Goal: Task Accomplishment & Management: Use online tool/utility

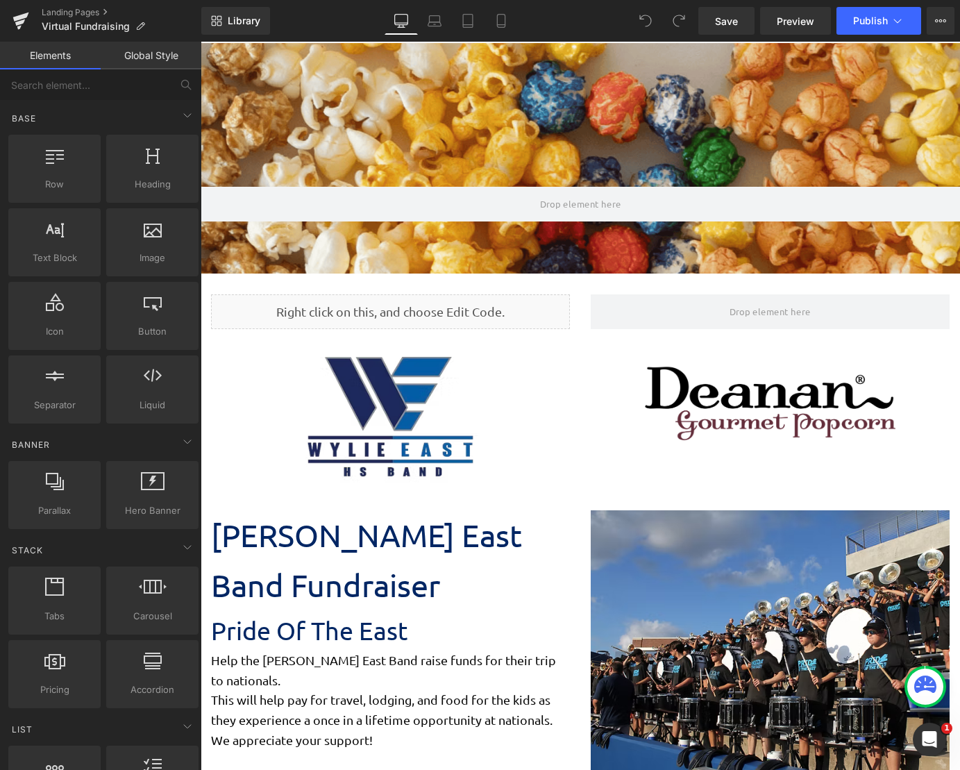
scroll to position [7, 7]
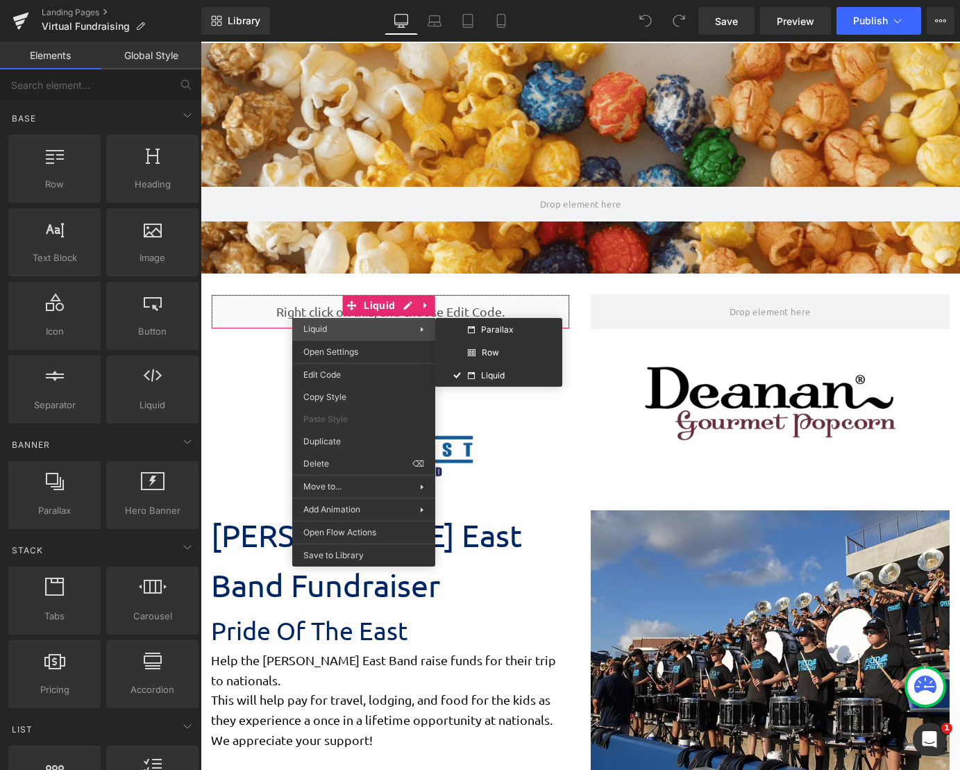
click at [364, 324] on span "Liquid" at bounding box center [361, 329] width 117 height 13
click at [419, 333] on span "Liquid" at bounding box center [361, 329] width 117 height 13
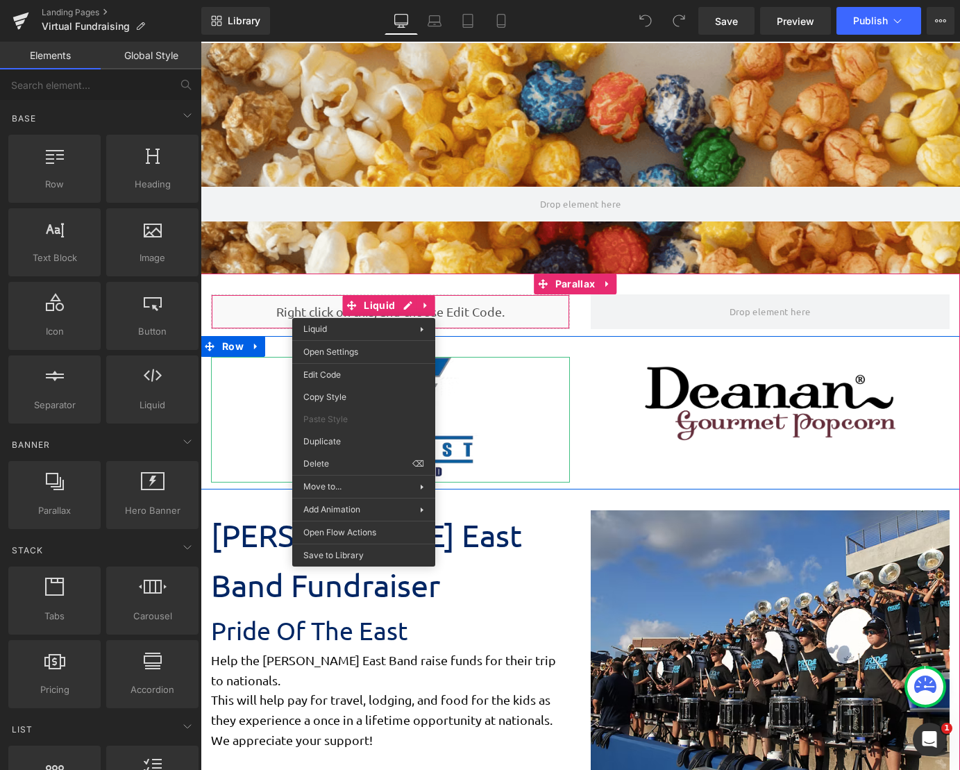
click at [244, 412] on div at bounding box center [390, 420] width 359 height 126
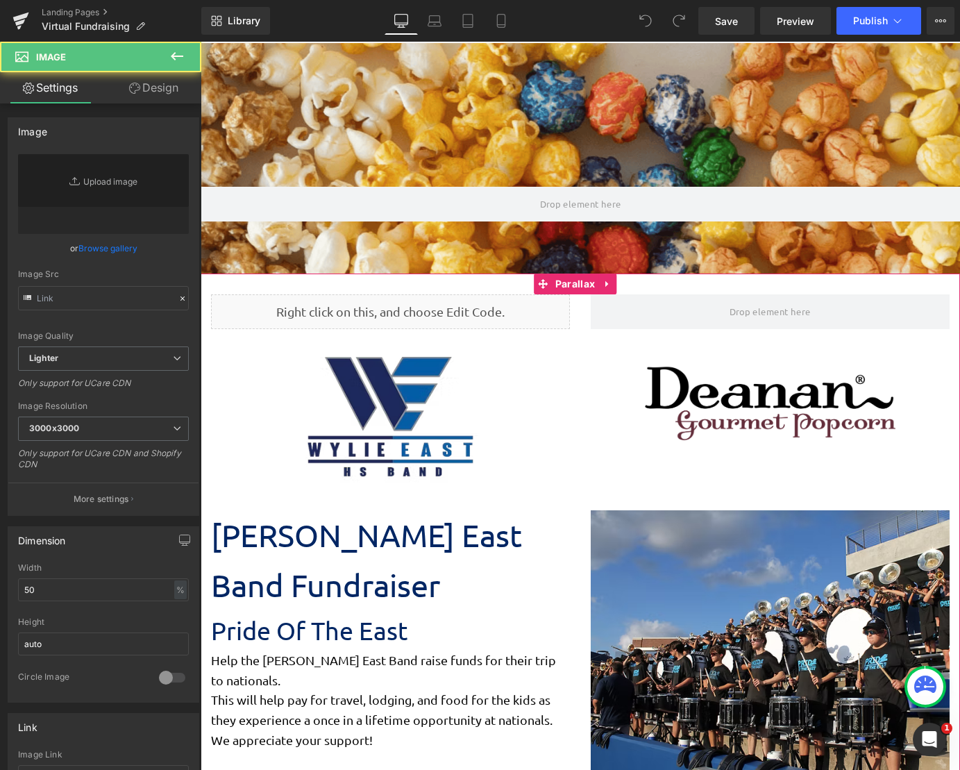
click at [351, 310] on div "Liquid" at bounding box center [390, 311] width 359 height 35
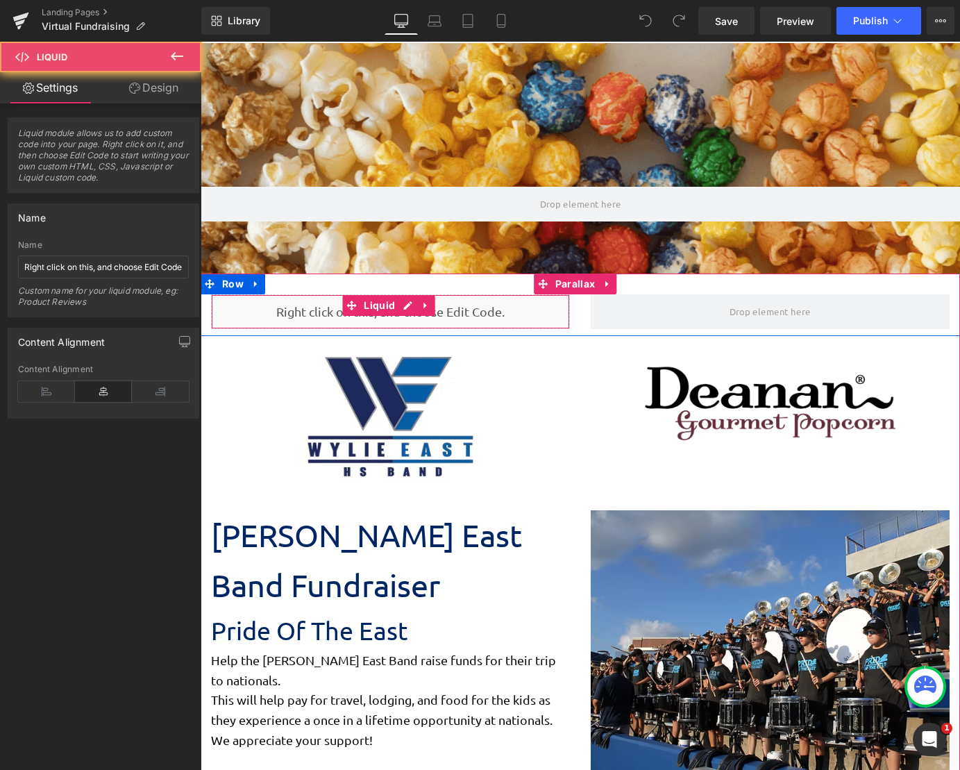
click at [351, 0] on div "You are previewing how the will restyle your page. You can not edit Elements in…" at bounding box center [480, 0] width 960 height 0
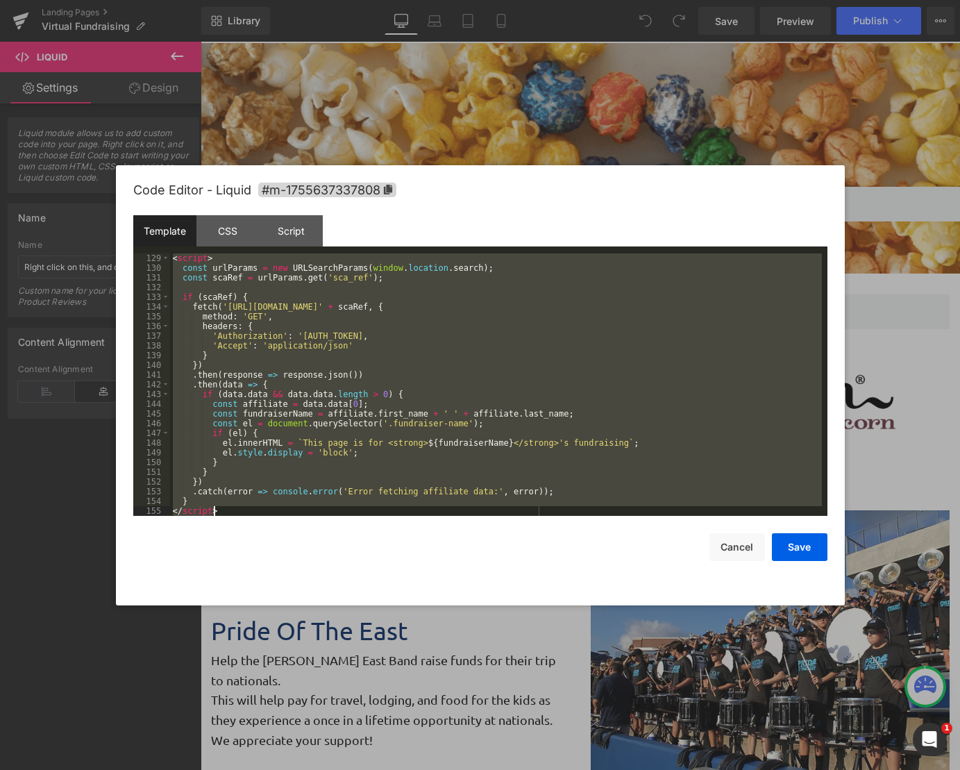
scroll to position [1293, 0]
drag, startPoint x: 173, startPoint y: 259, endPoint x: 465, endPoint y: 672, distance: 506.2
click at [465, 672] on body "You are previewing how the will restyle your page. You can not edit Elements in…" at bounding box center [480, 385] width 960 height 770
click at [174, 255] on div "< script > const urlParams = new URLSearchParams ( window . location . search )…" at bounding box center [496, 384] width 652 height 263
drag, startPoint x: 174, startPoint y: 259, endPoint x: 576, endPoint y: 601, distance: 527.7
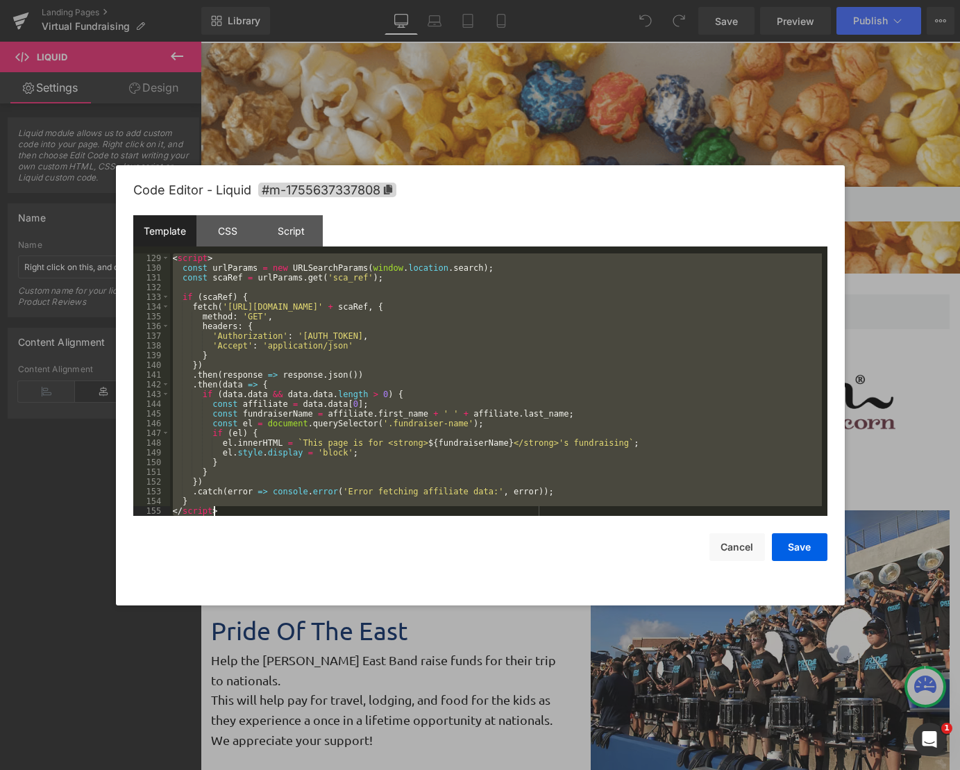
click at [0, 0] on div "Code Editor - Liquid #m-1755637337808 Template CSS Script Data 129 130 131 132 …" at bounding box center [0, 0] width 0 height 0
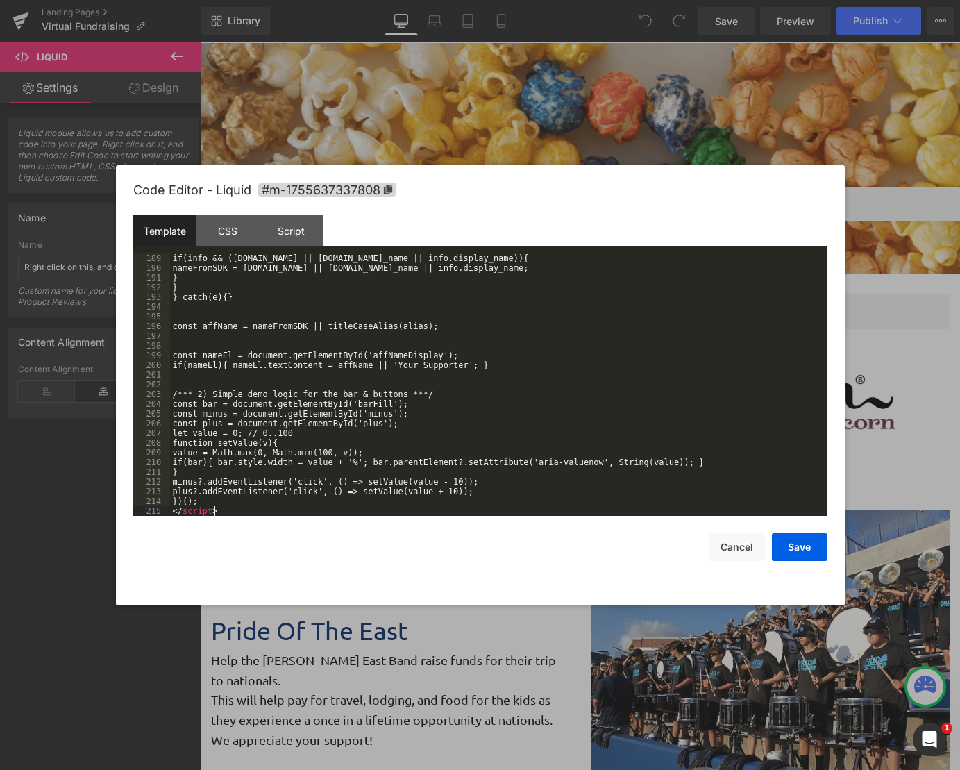
scroll to position [1876, 0]
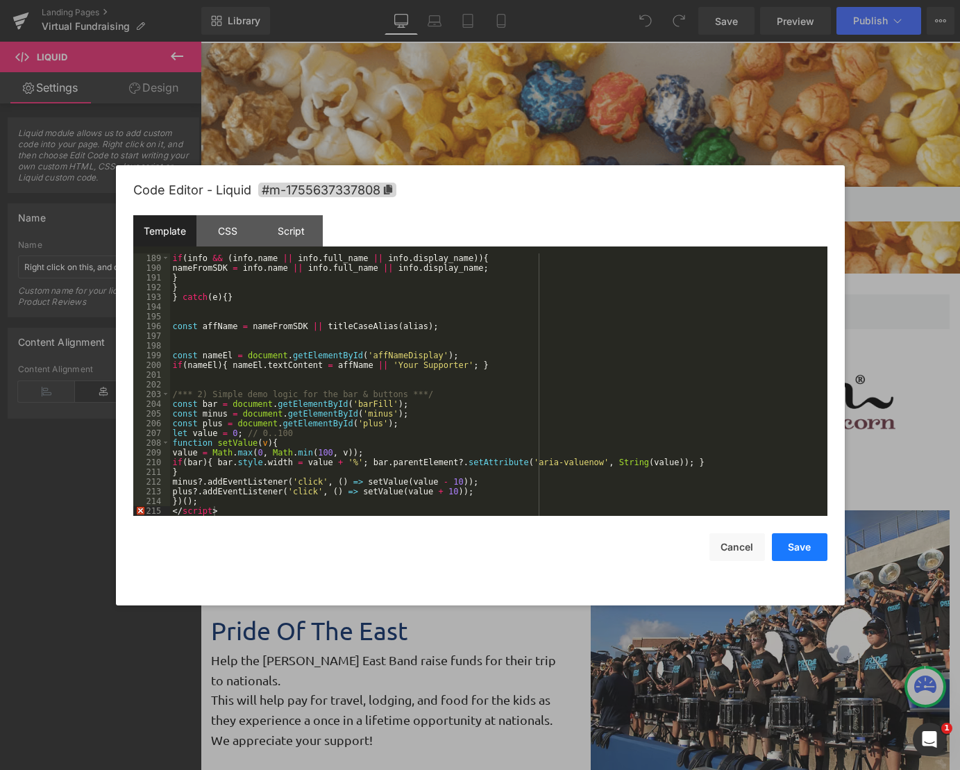
click at [807, 547] on button "Save" at bounding box center [800, 547] width 56 height 28
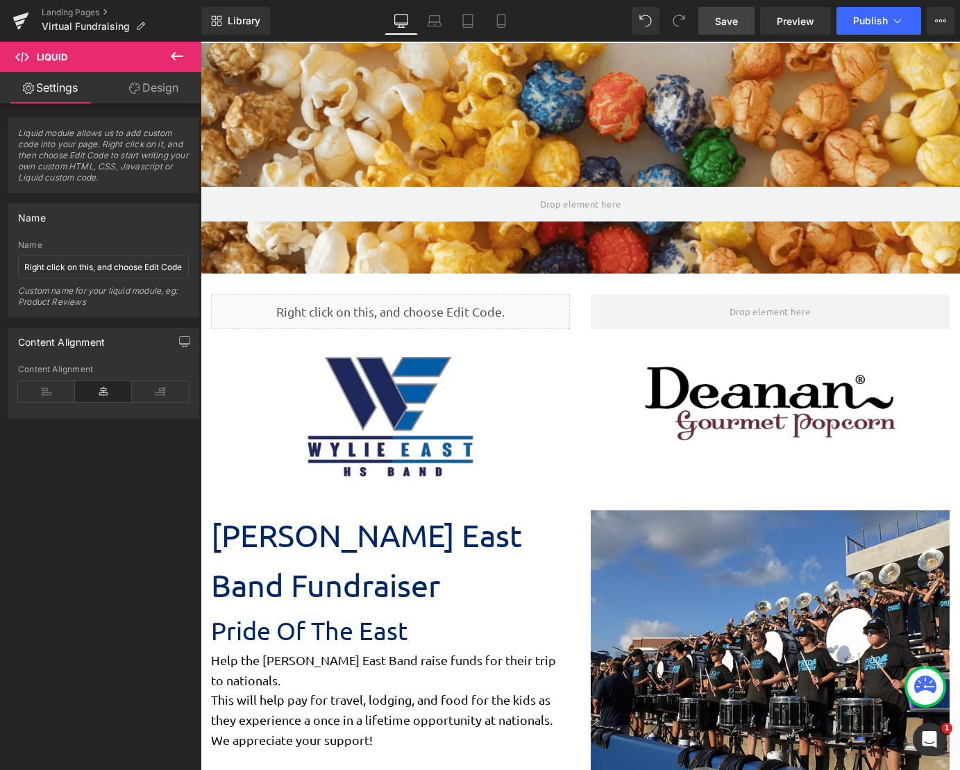
click at [727, 15] on span "Save" at bounding box center [726, 21] width 23 height 15
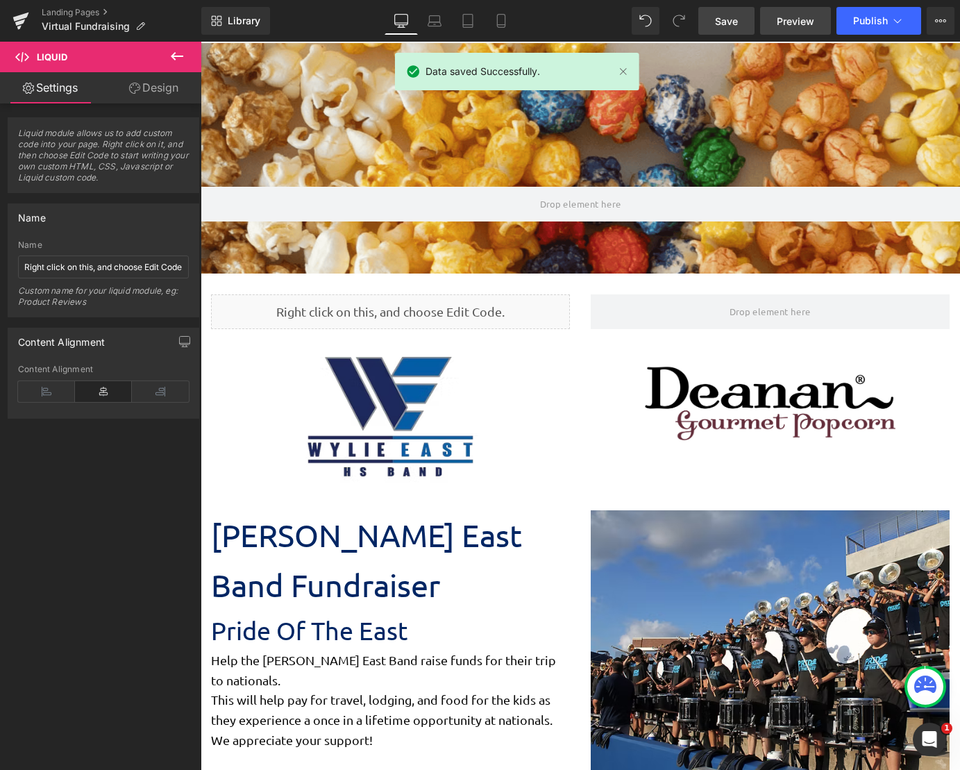
click at [779, 22] on span "Preview" at bounding box center [796, 21] width 38 height 15
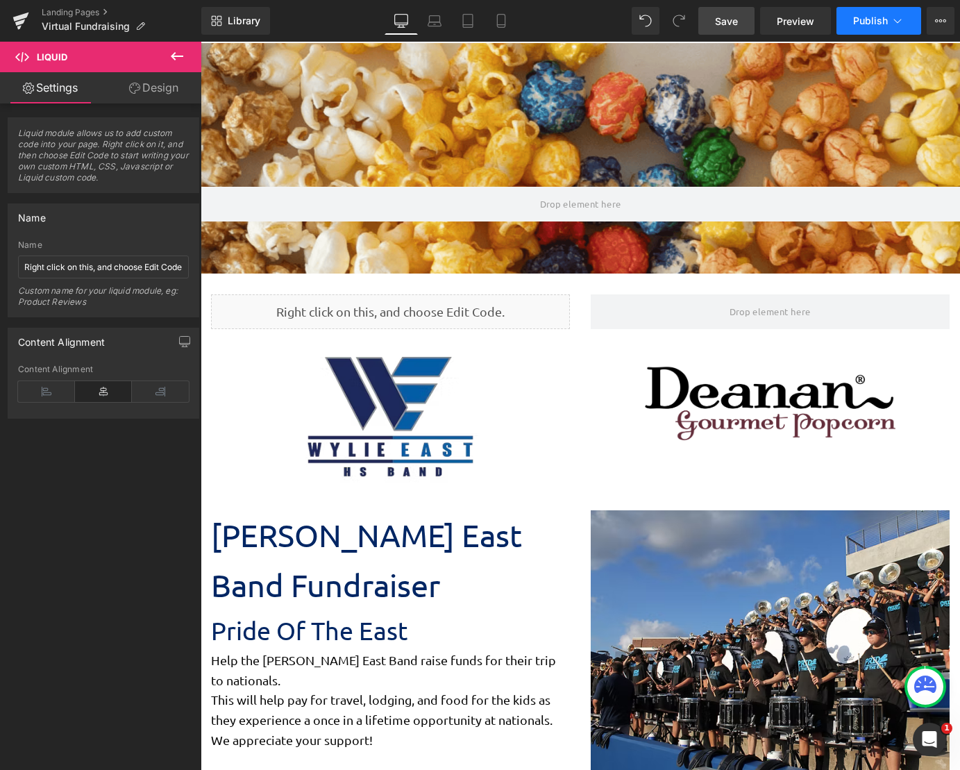
click at [858, 13] on button "Publish" at bounding box center [879, 21] width 85 height 28
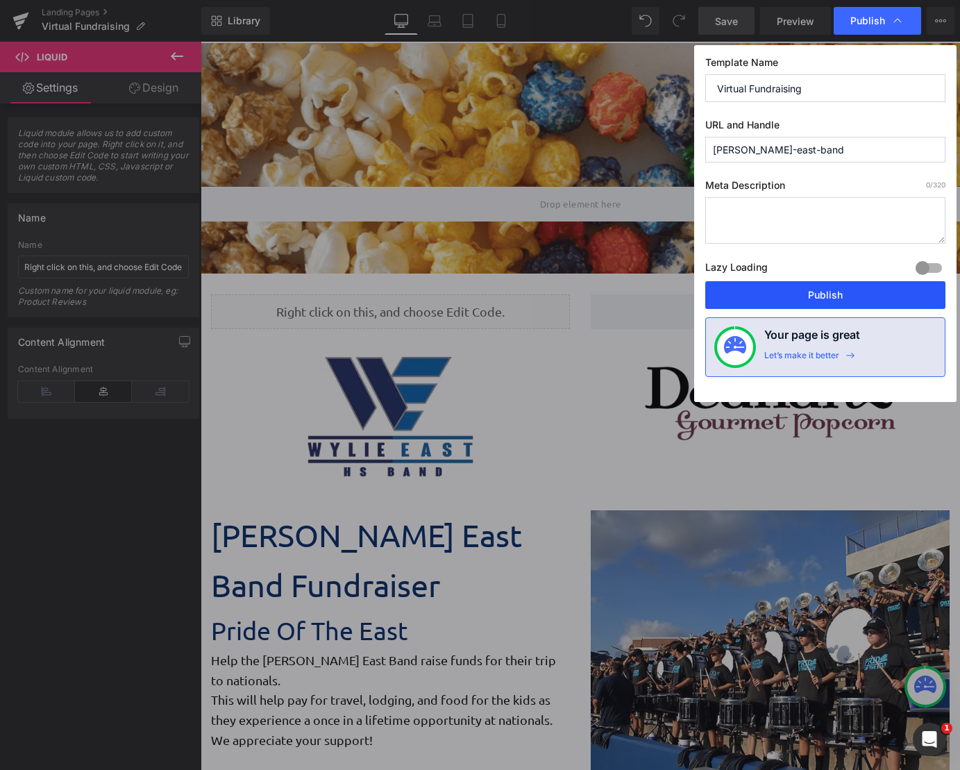
click at [851, 299] on button "Publish" at bounding box center [826, 295] width 240 height 28
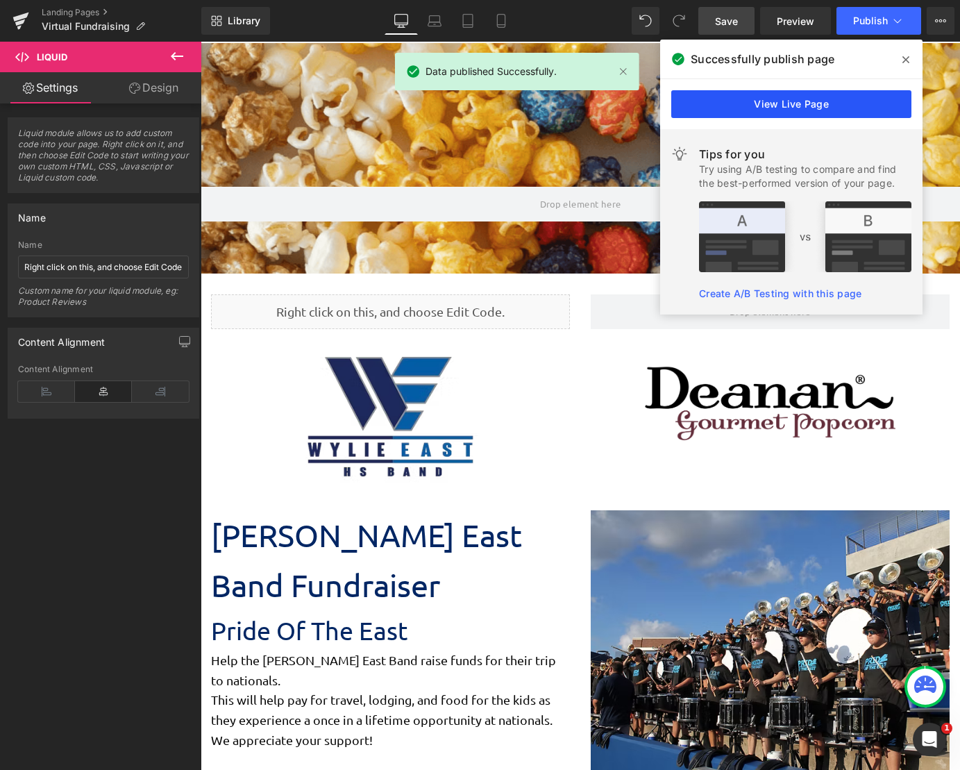
click at [849, 111] on link "View Live Page" at bounding box center [792, 104] width 240 height 28
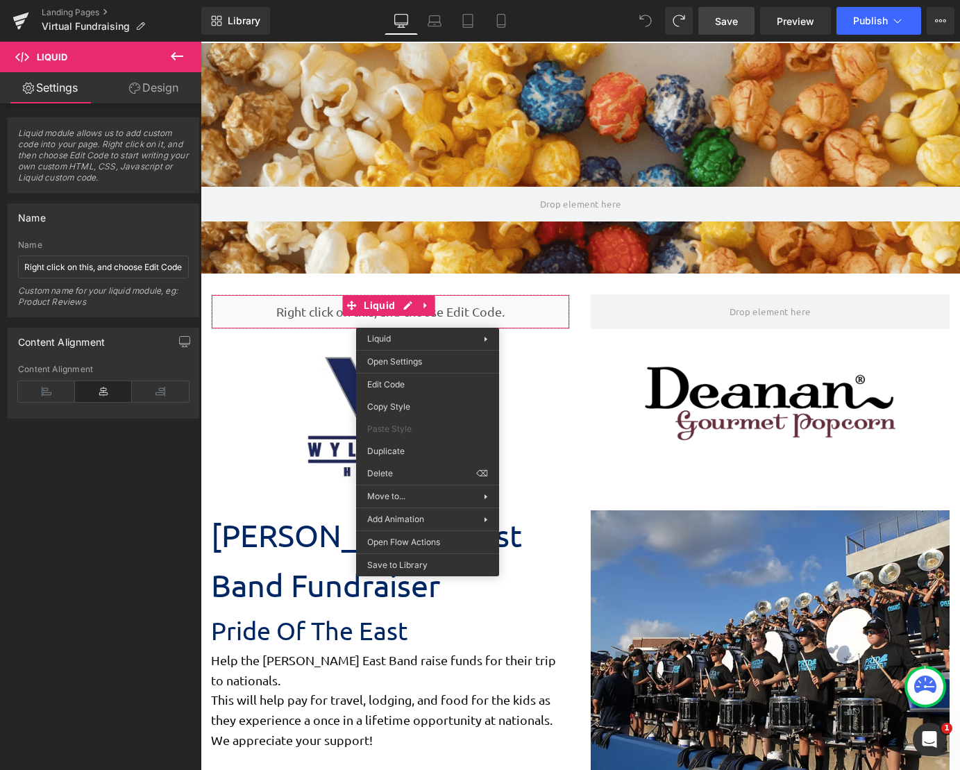
click at [728, 14] on span "Save" at bounding box center [726, 21] width 23 height 15
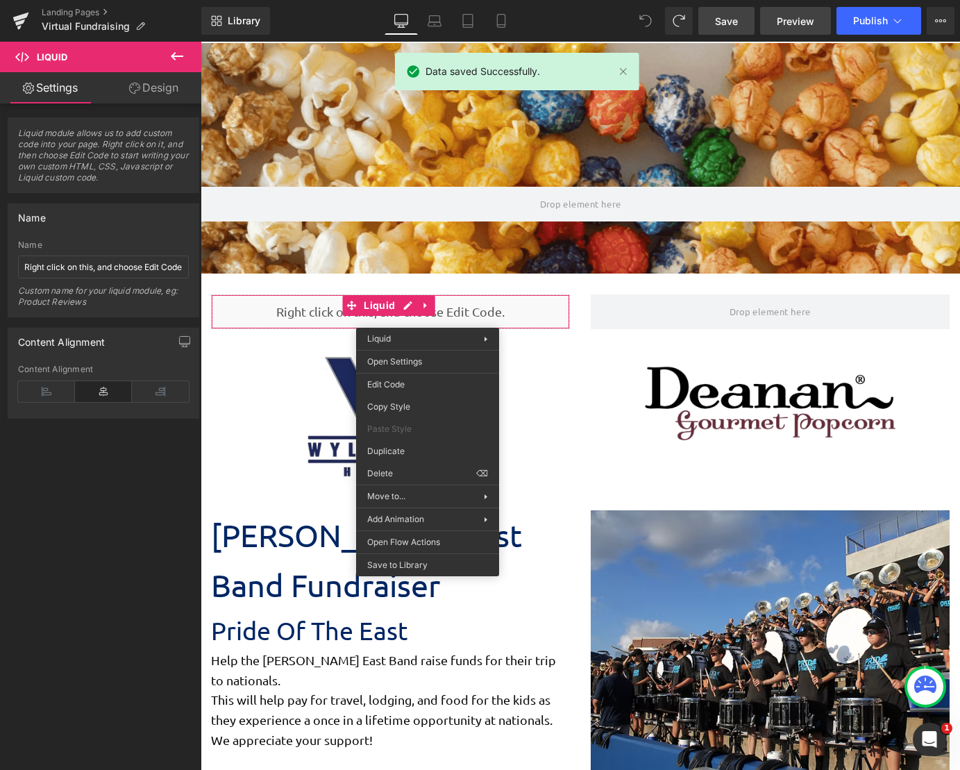
click at [782, 15] on span "Preview" at bounding box center [796, 21] width 38 height 15
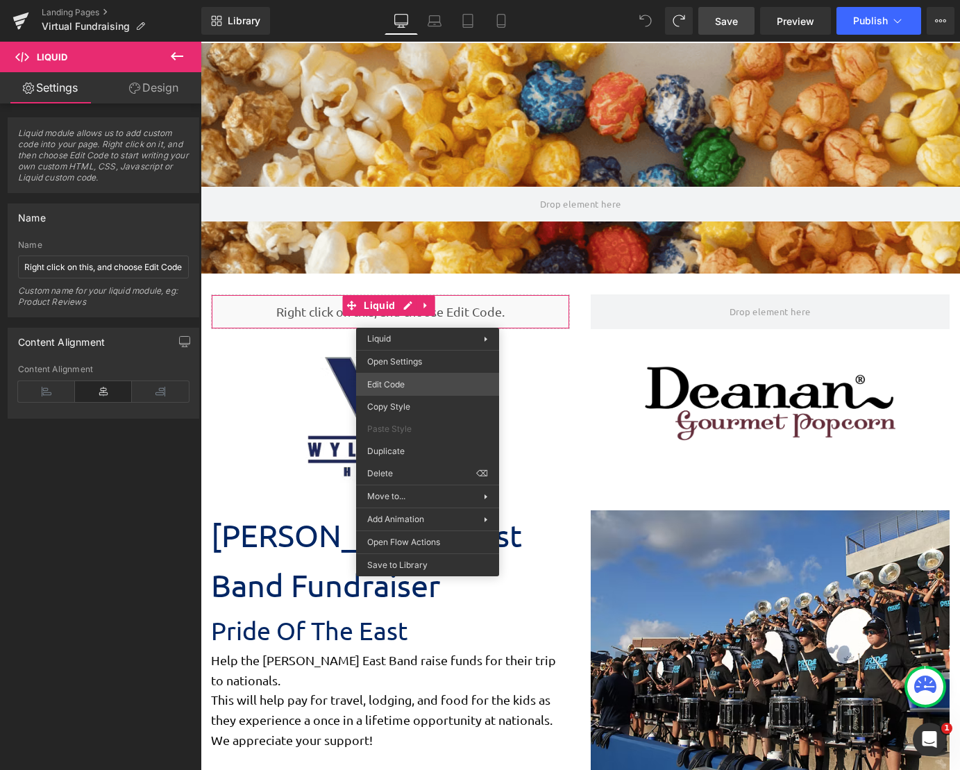
click at [426, 0] on div "You are previewing how the will restyle your page. You can not edit Elements in…" at bounding box center [480, 0] width 960 height 0
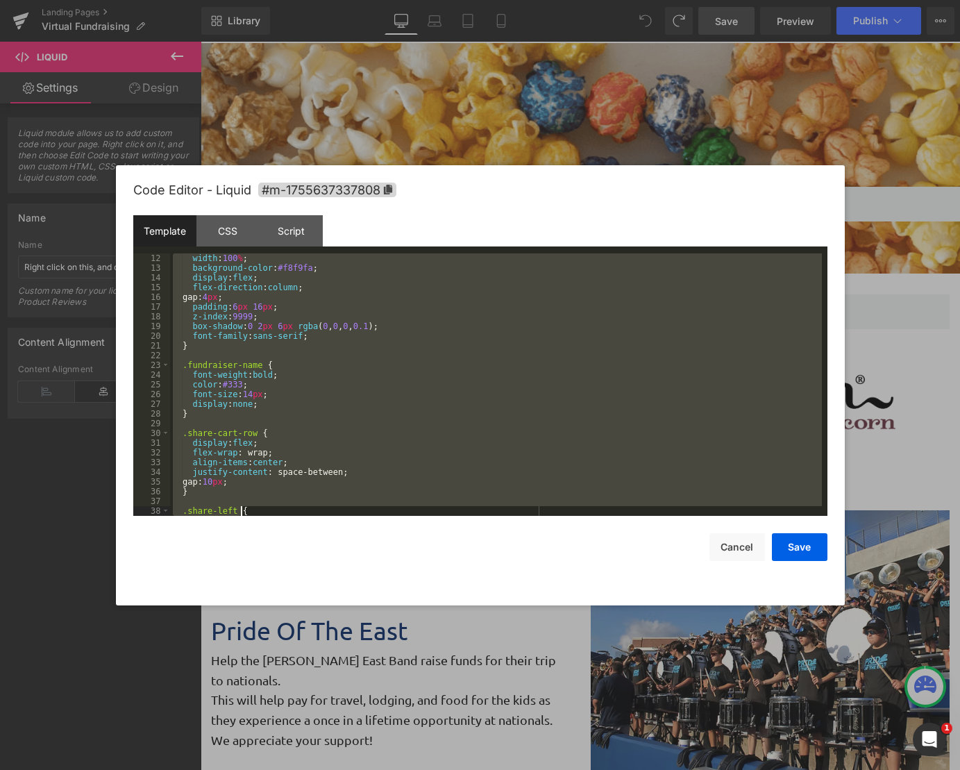
scroll to position [1303, 0]
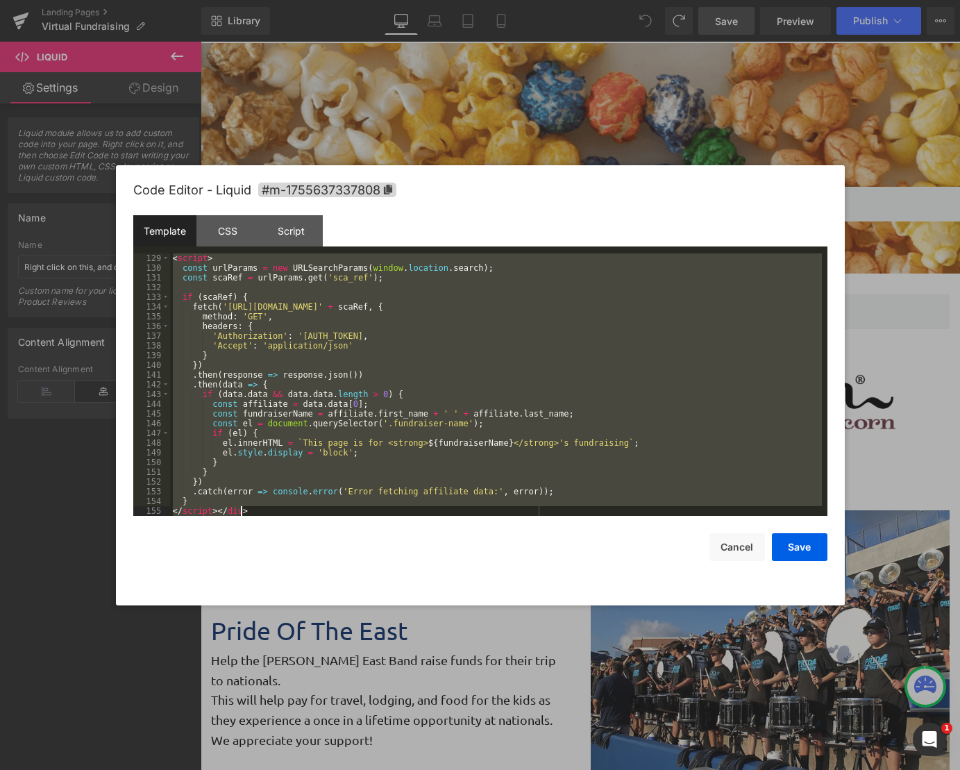
drag, startPoint x: 173, startPoint y: 256, endPoint x: 582, endPoint y: 768, distance: 655.2
click at [582, 768] on body "You are previewing how the will restyle your page. You can not edit Elements in…" at bounding box center [480, 385] width 960 height 770
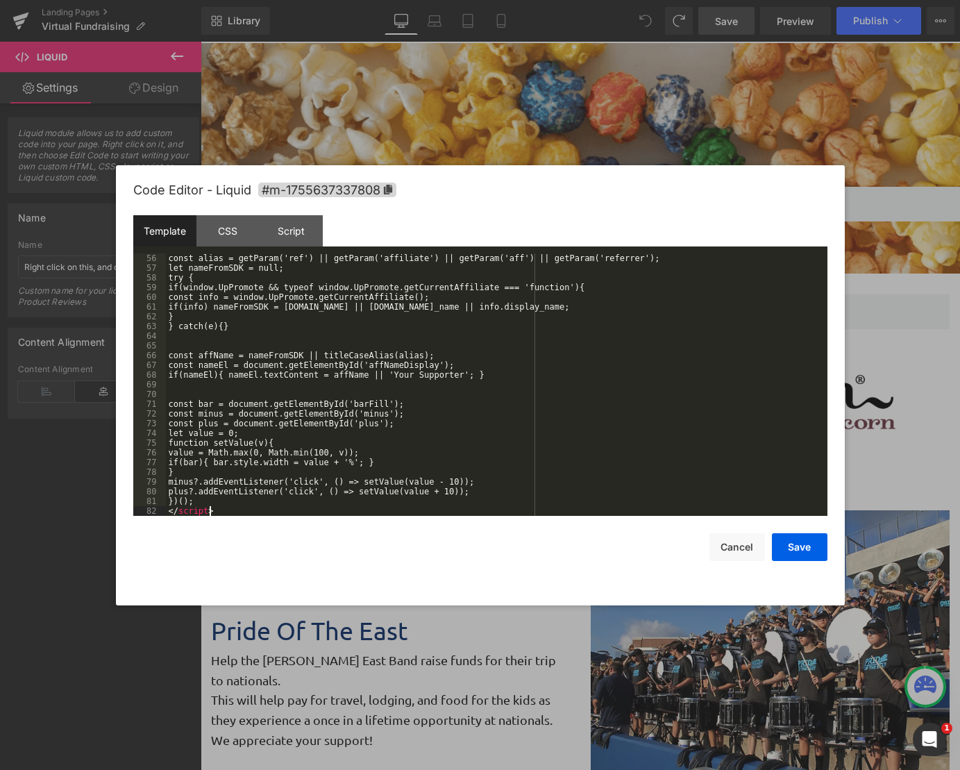
scroll to position [535, 0]
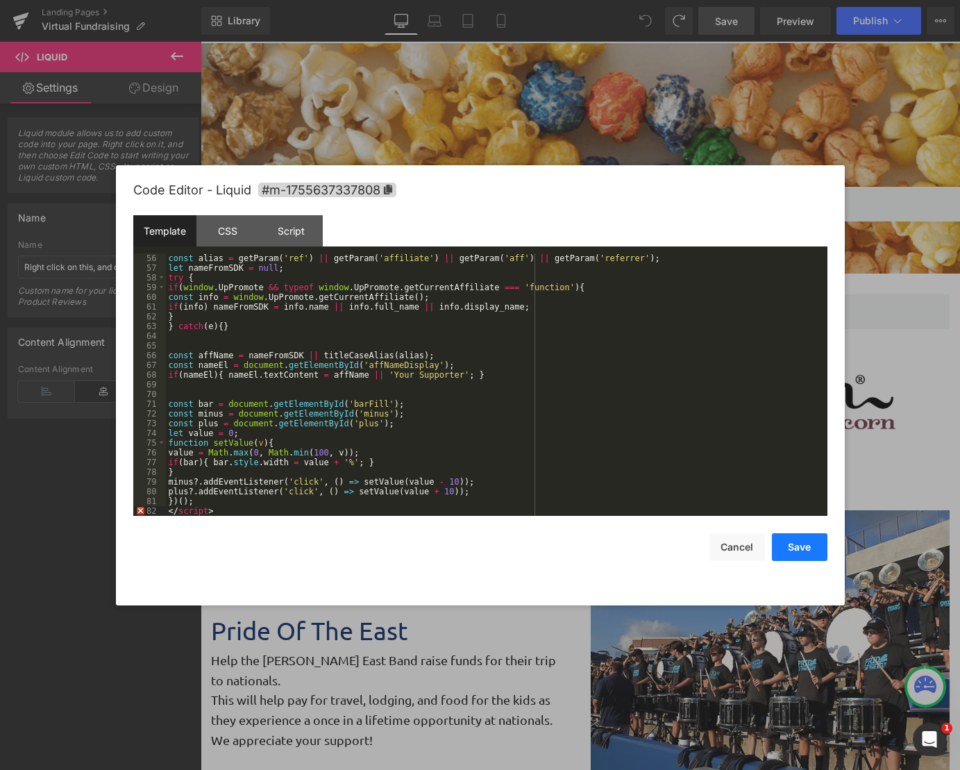
click at [824, 544] on button "Save" at bounding box center [800, 547] width 56 height 28
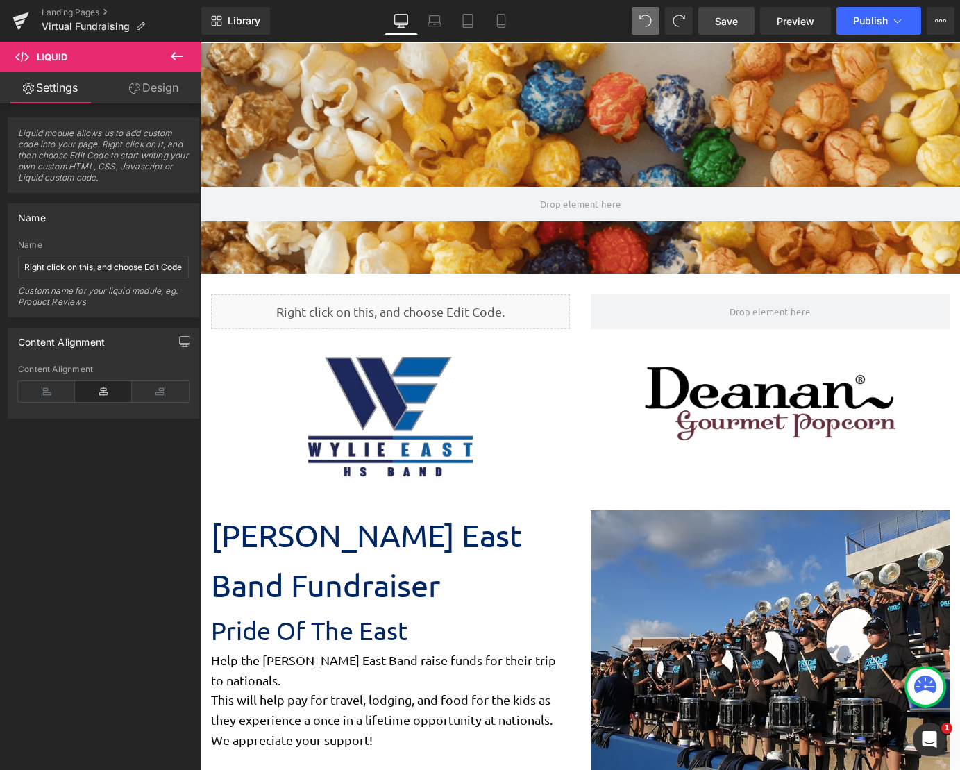
click at [735, 14] on span "Save" at bounding box center [726, 21] width 23 height 15
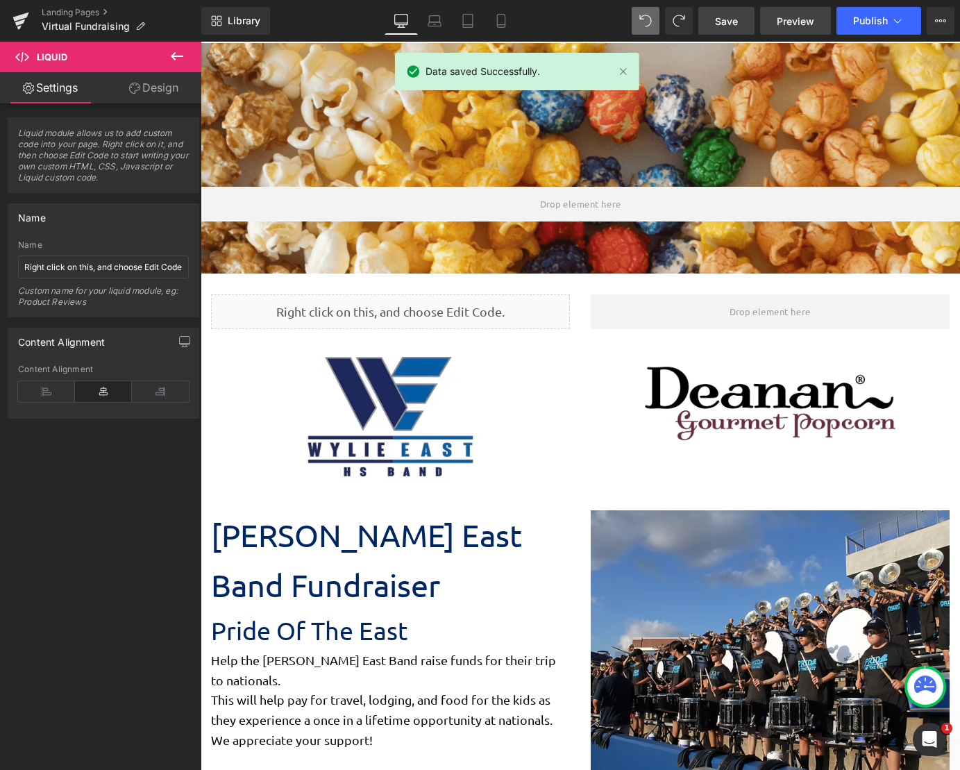
click at [783, 15] on span "Preview" at bounding box center [796, 21] width 38 height 15
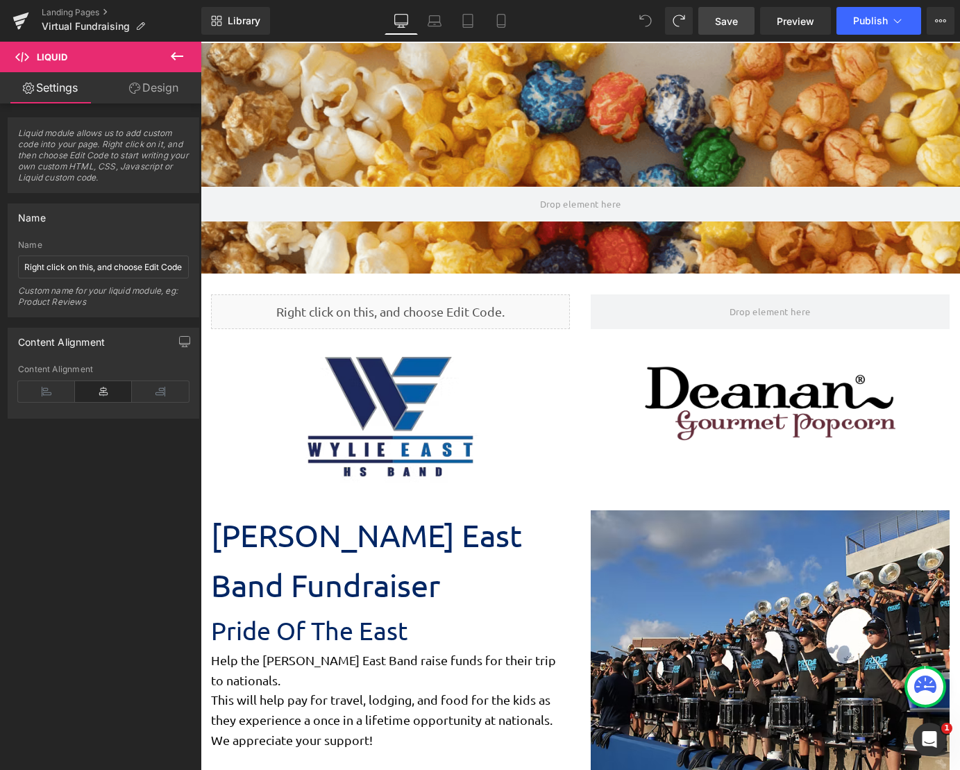
click at [725, 20] on span "Save" at bounding box center [726, 21] width 23 height 15
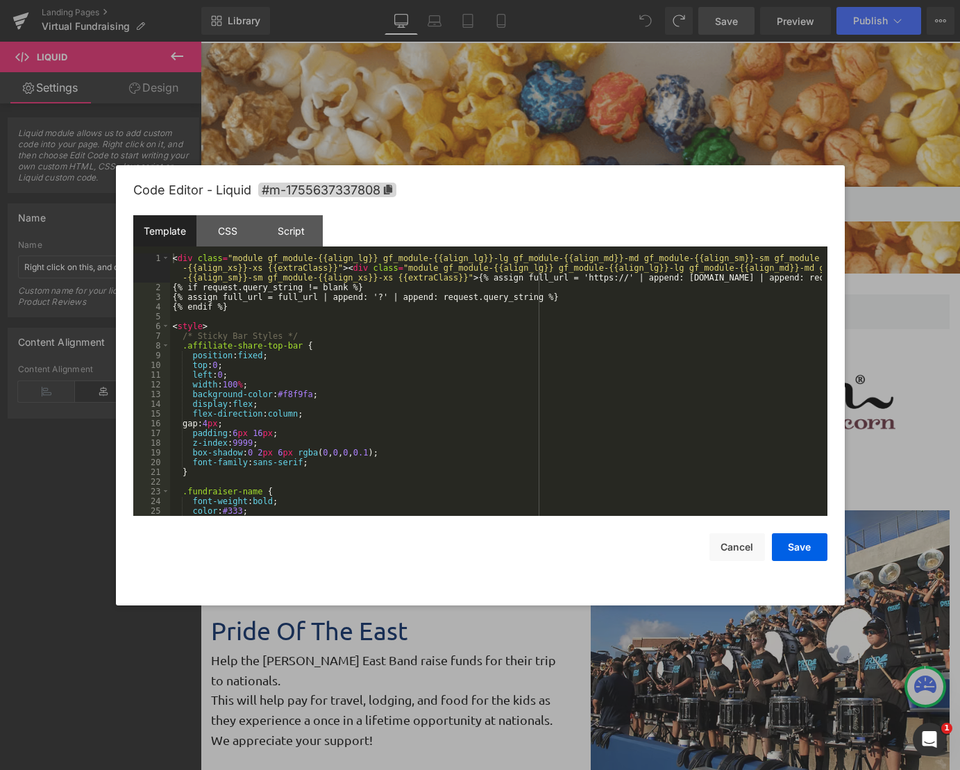
click at [360, 0] on div "You are previewing how the will restyle your page. You can not edit Elements in…" at bounding box center [480, 0] width 960 height 0
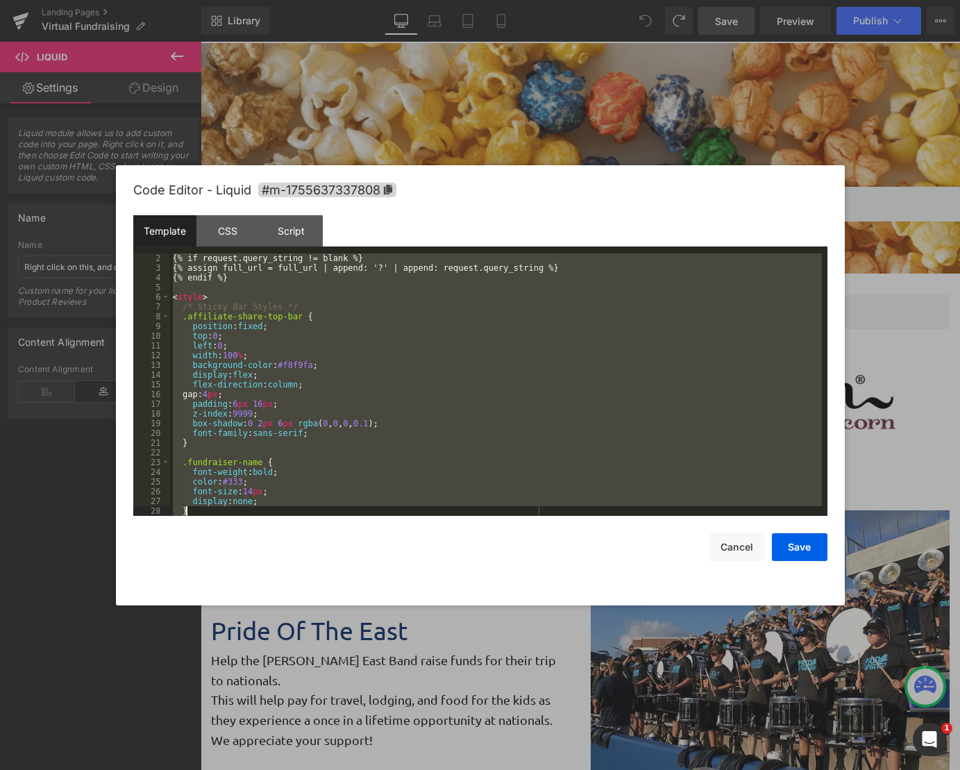
scroll to position [1313, 0]
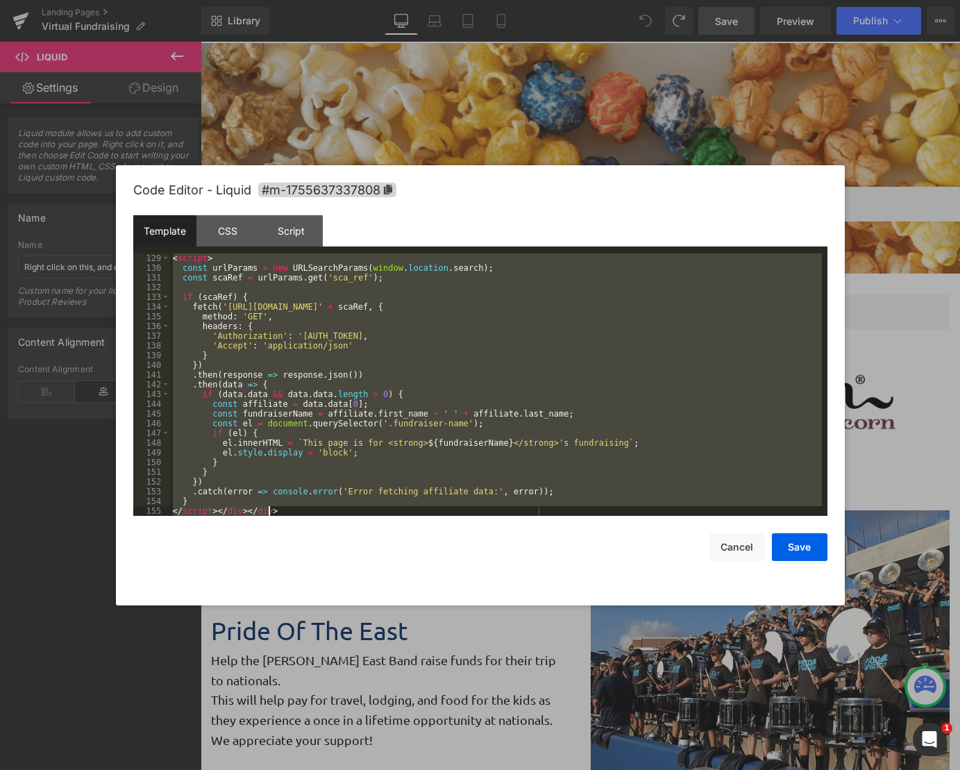
drag, startPoint x: 172, startPoint y: 253, endPoint x: 639, endPoint y: 761, distance: 690.0
click at [639, 761] on body "You are previewing how the will restyle your page. You can not edit Elements in…" at bounding box center [480, 385] width 960 height 770
drag, startPoint x: 794, startPoint y: 542, endPoint x: 484, endPoint y: 11, distance: 614.4
click at [794, 542] on button "Save" at bounding box center [800, 547] width 56 height 28
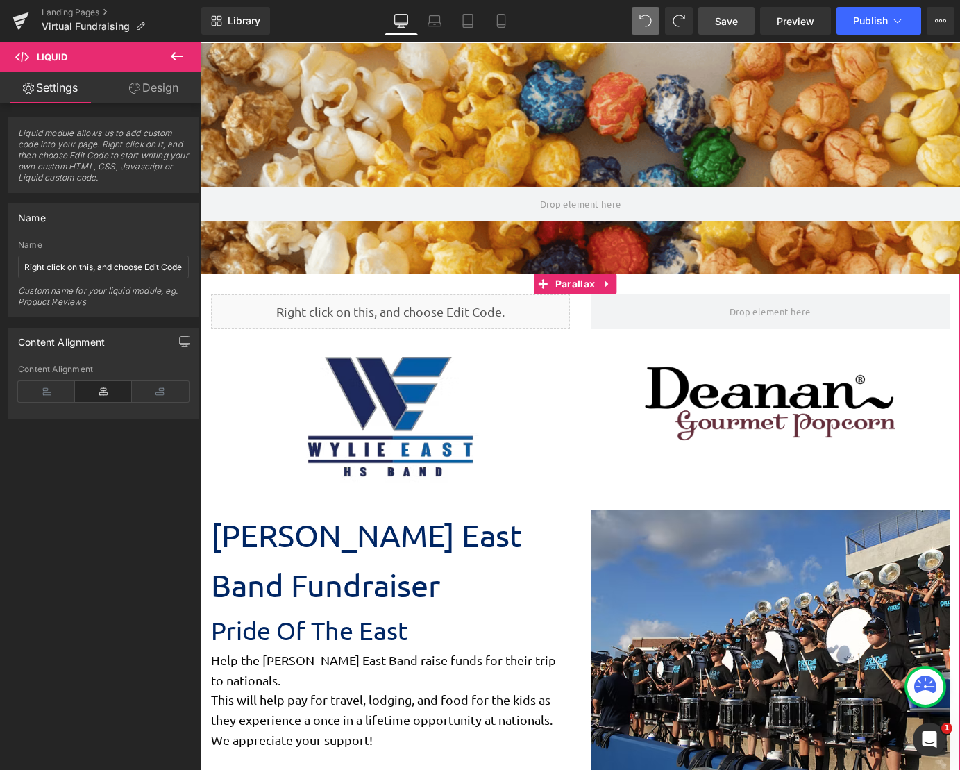
click at [499, 545] on p "[PERSON_NAME] East Band Fundraiser" at bounding box center [390, 560] width 359 height 100
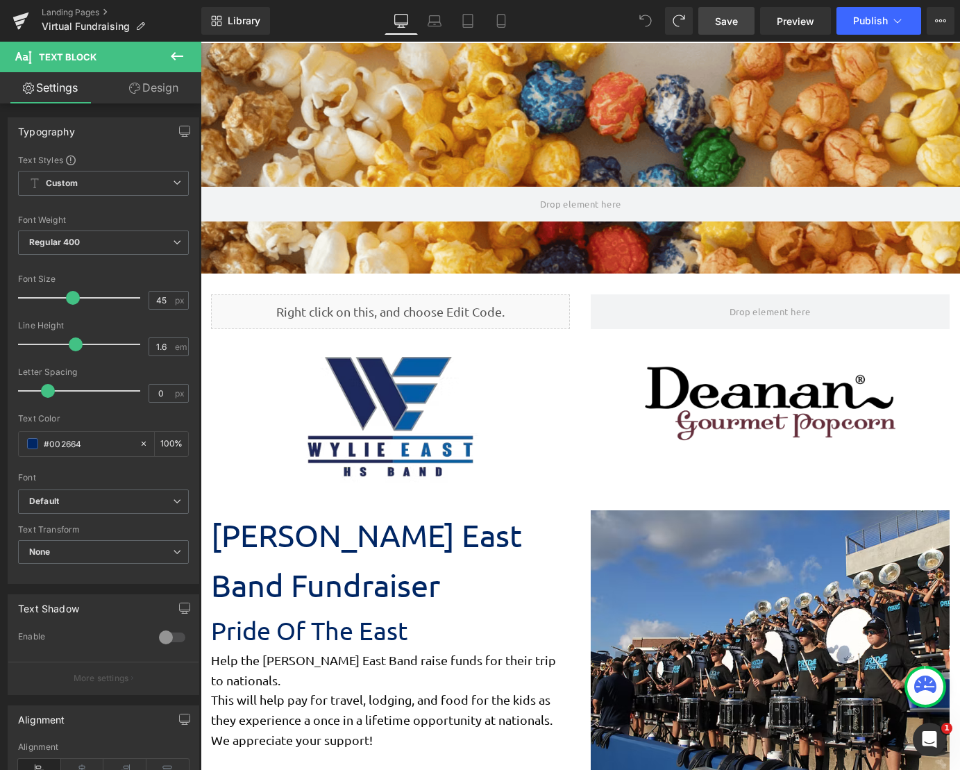
drag, startPoint x: 720, startPoint y: 20, endPoint x: 541, endPoint y: 1, distance: 180.2
click at [720, 20] on span "Save" at bounding box center [726, 21] width 23 height 15
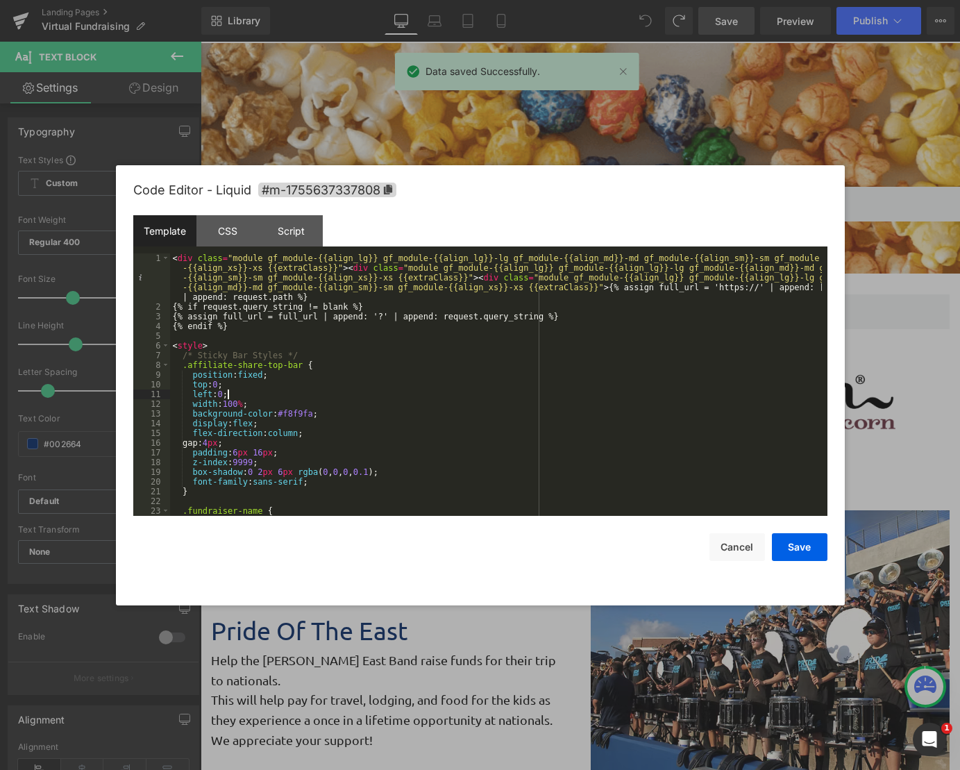
drag, startPoint x: 208, startPoint y: 266, endPoint x: 340, endPoint y: 390, distance: 181.3
click at [340, 390] on div "< div class = "module gf_module-{{align_lg}} gf_module-{{align_lg}}-lg gf_modul…" at bounding box center [496, 413] width 652 height 321
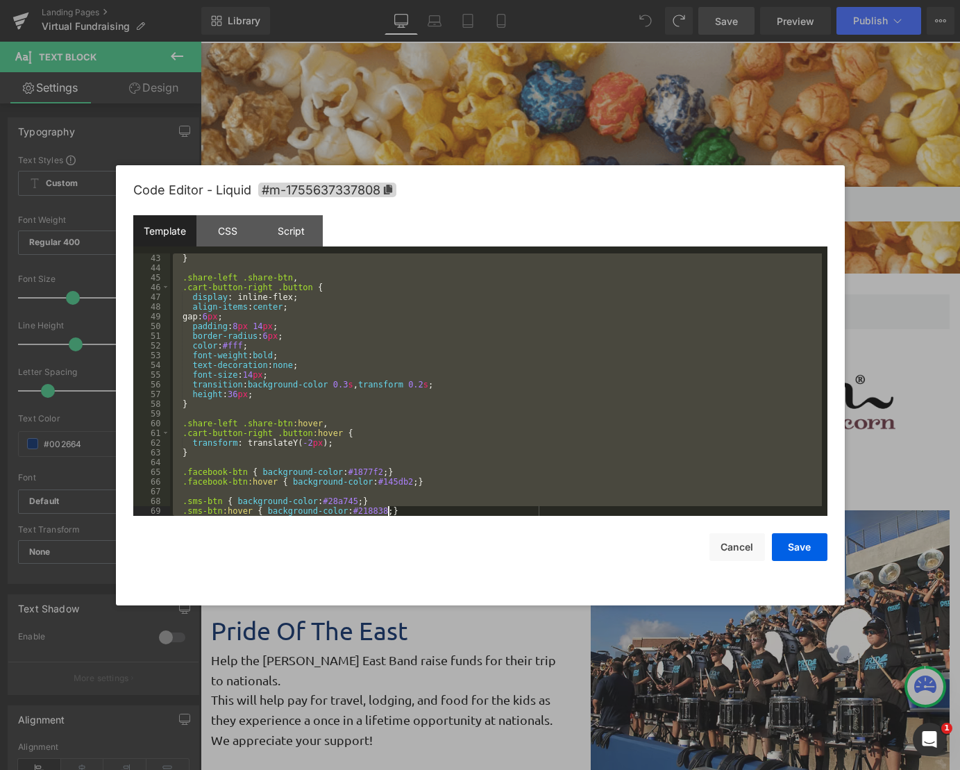
scroll to position [1332, 0]
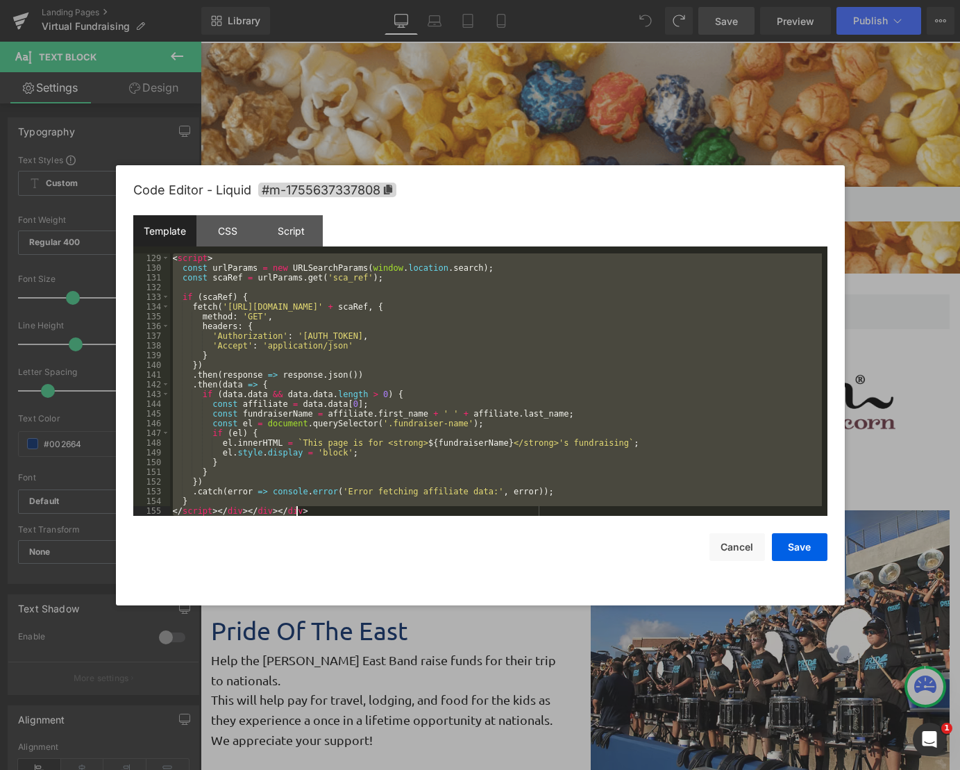
drag, startPoint x: 172, startPoint y: 260, endPoint x: 551, endPoint y: 579, distance: 495.8
click at [634, 673] on body "You are previewing how the will restyle your page. You can not edit Elements in…" at bounding box center [480, 385] width 960 height 770
click at [690, 129] on div at bounding box center [480, 385] width 960 height 770
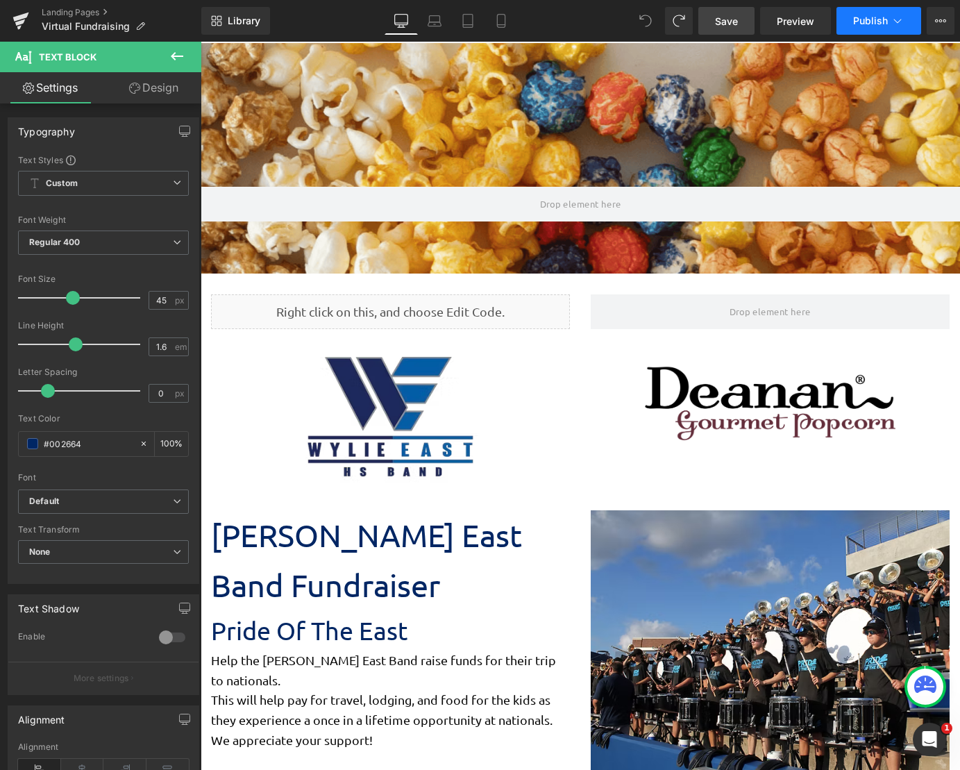
click at [878, 26] on button "Publish" at bounding box center [879, 21] width 85 height 28
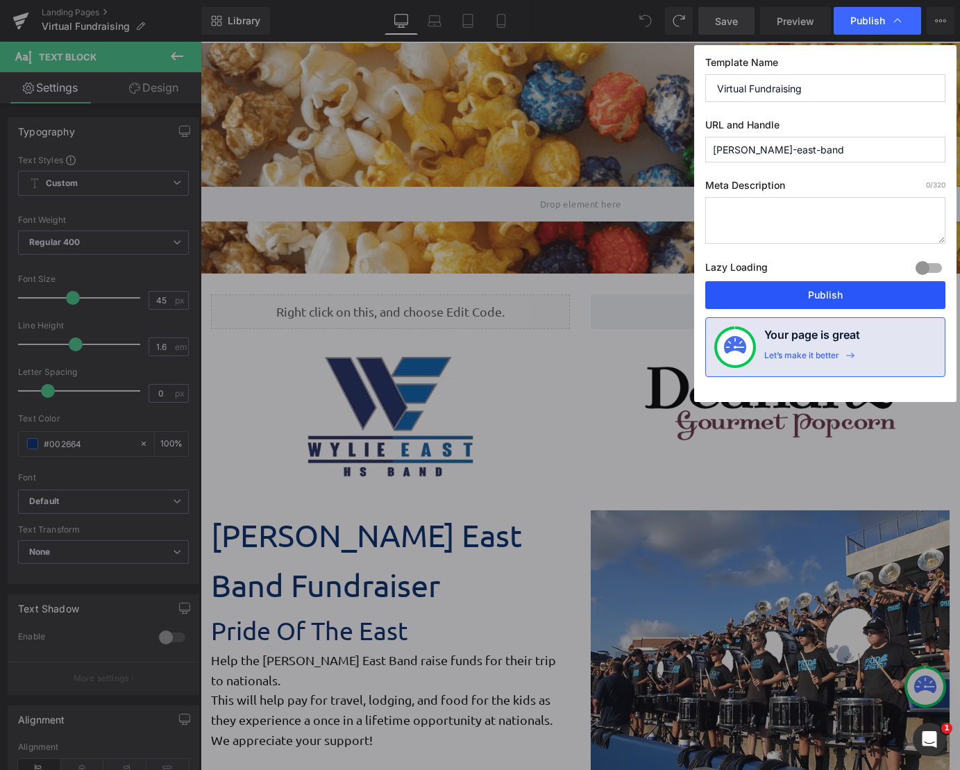
click at [834, 302] on button "Publish" at bounding box center [826, 295] width 240 height 28
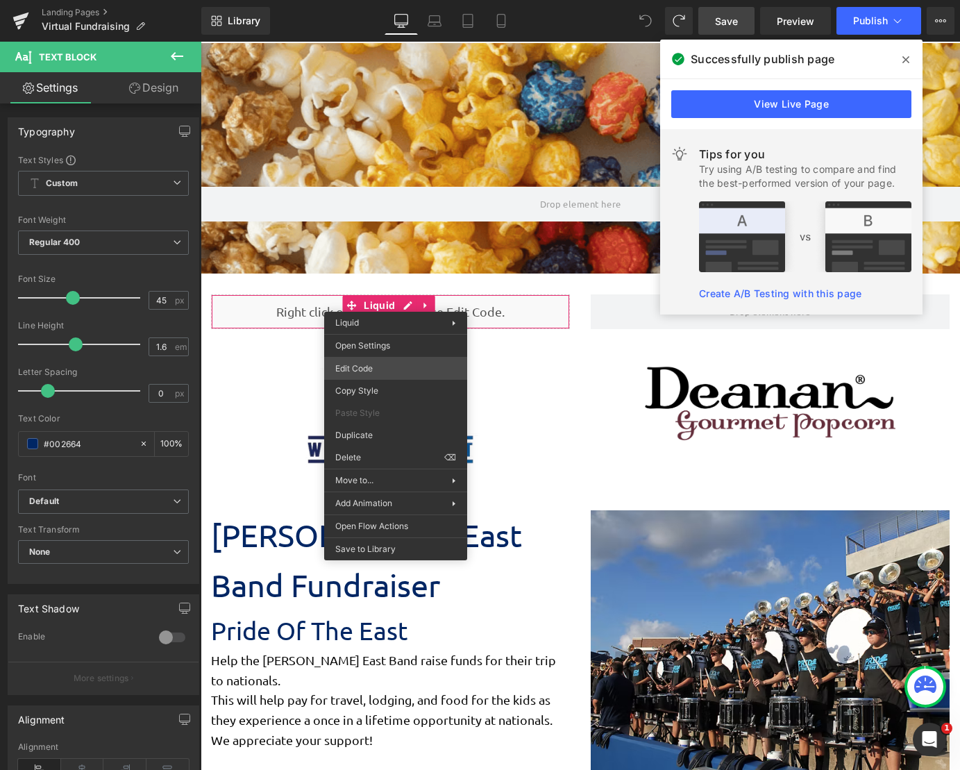
click at [392, 0] on div "You are previewing how the will restyle your page. You can not edit Elements in…" at bounding box center [480, 0] width 960 height 0
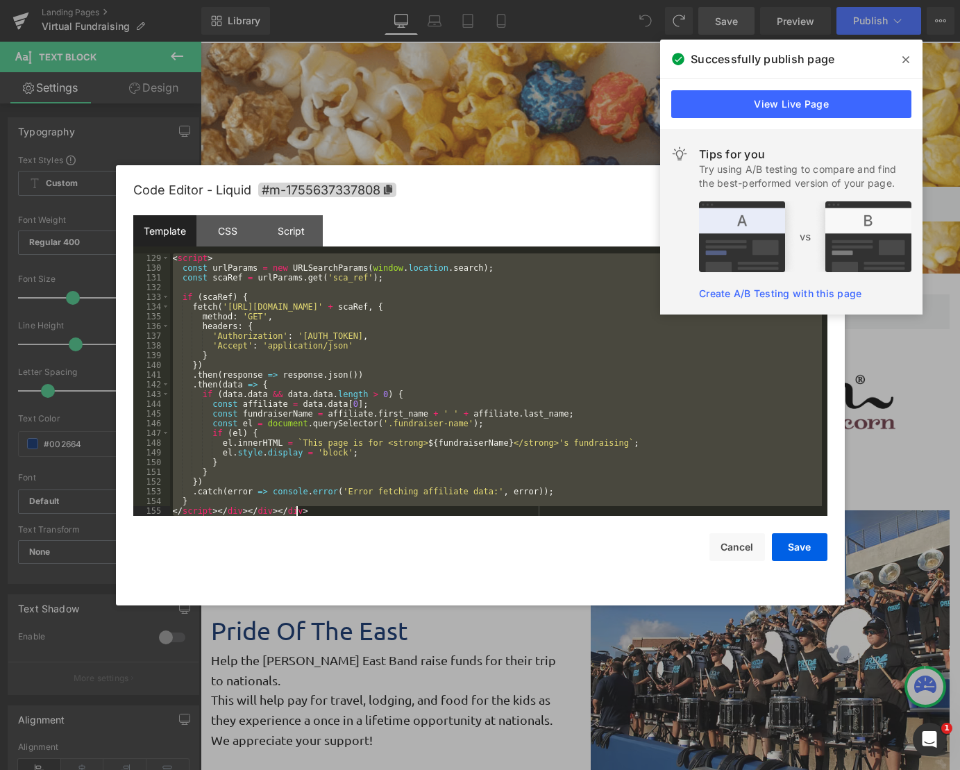
drag, startPoint x: 173, startPoint y: 258, endPoint x: 569, endPoint y: 653, distance: 560.3
click at [569, 653] on body "You are previewing how the will restyle your page. You can not edit Elements in…" at bounding box center [480, 385] width 960 height 770
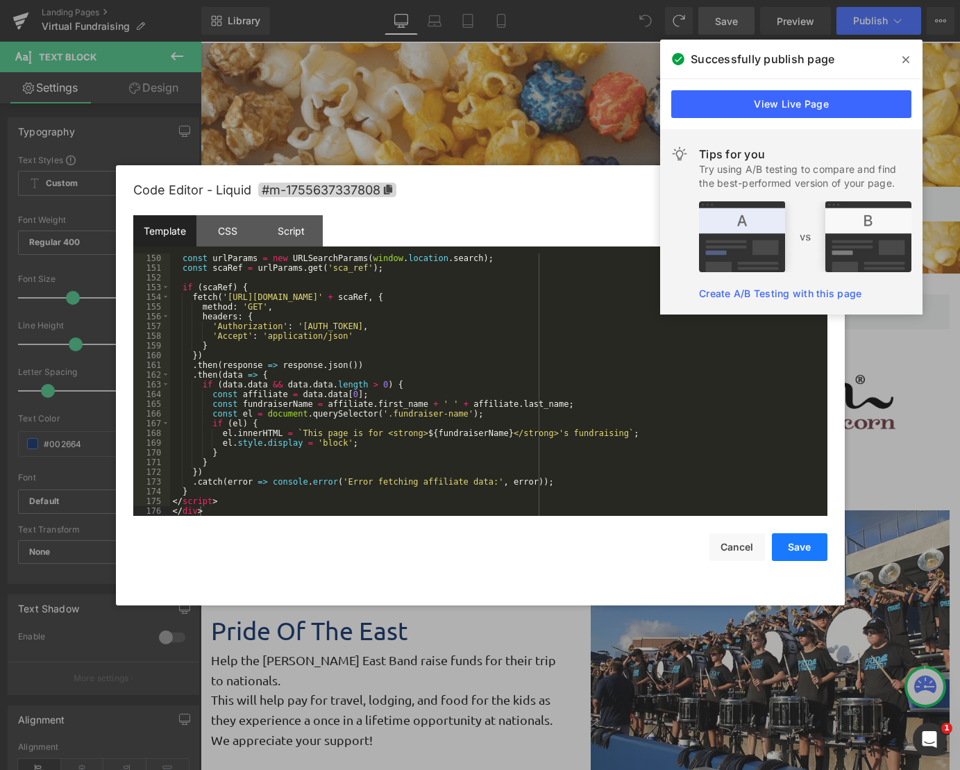
click at [801, 544] on button "Save" at bounding box center [800, 547] width 56 height 28
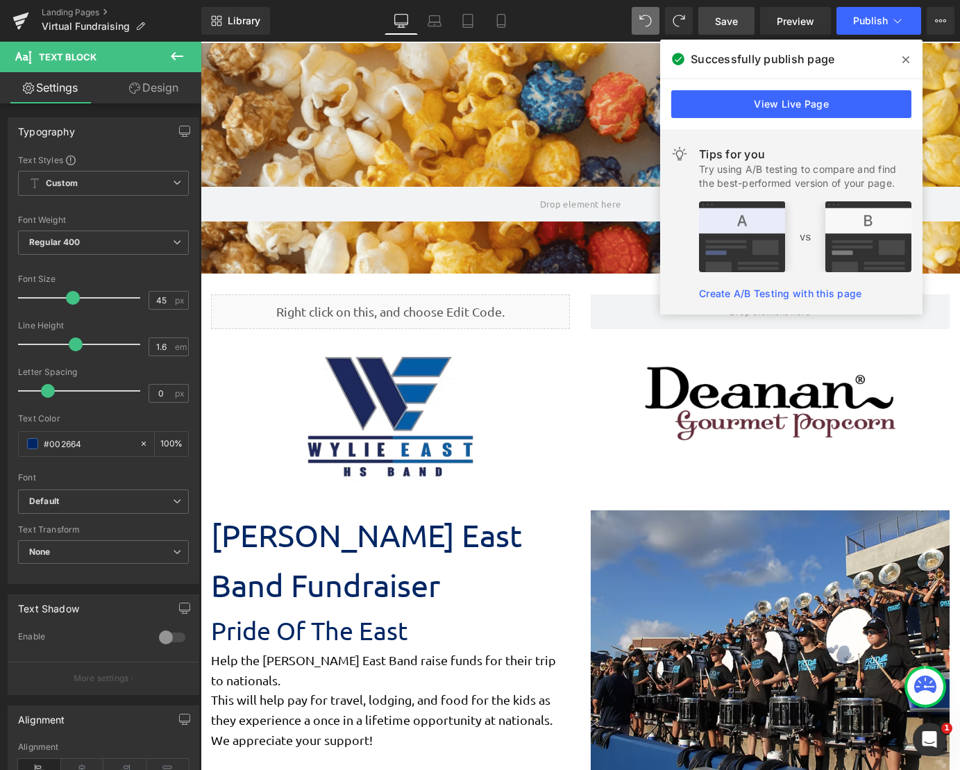
click at [909, 63] on icon at bounding box center [906, 59] width 7 height 11
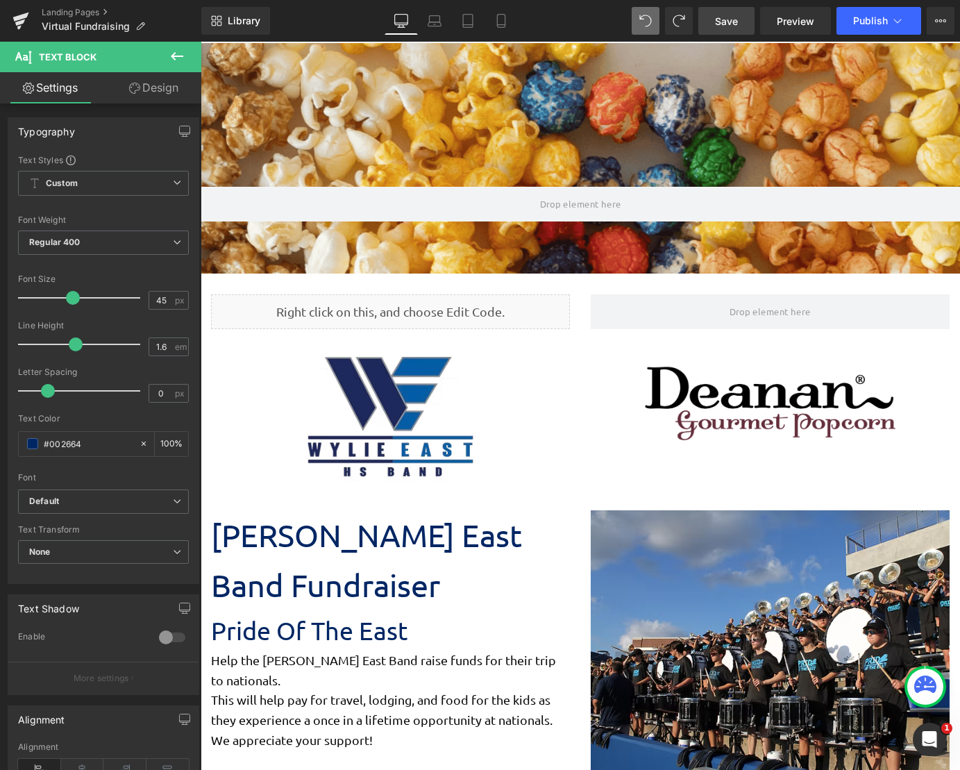
click at [724, 22] on span "Save" at bounding box center [726, 21] width 23 height 15
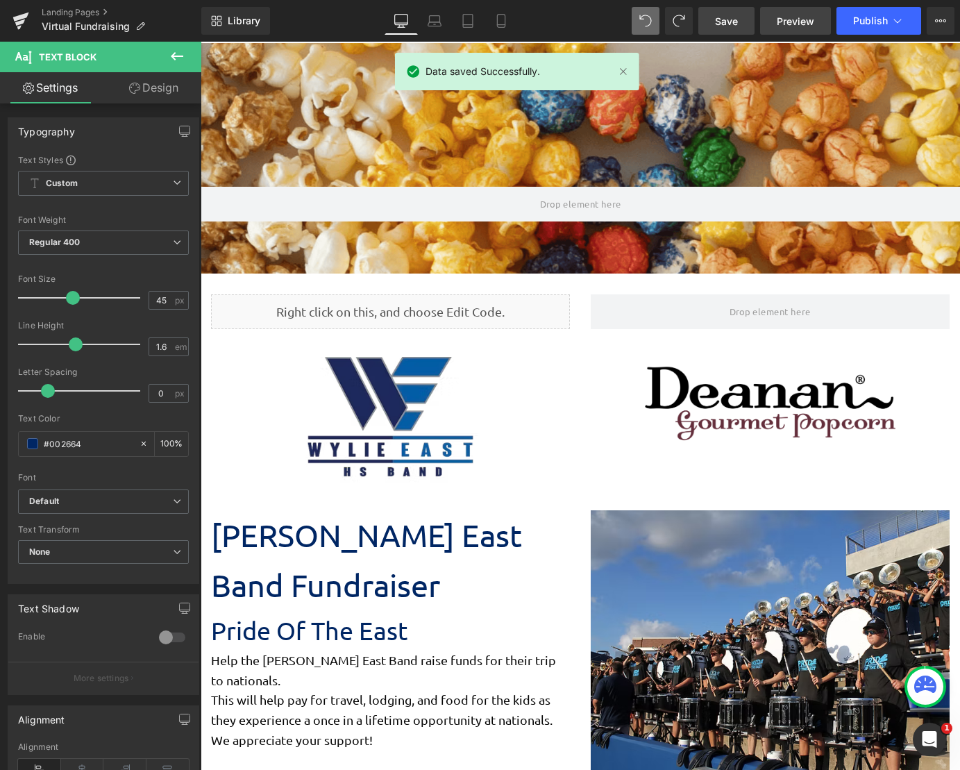
click at [794, 20] on span "Preview" at bounding box center [796, 21] width 38 height 15
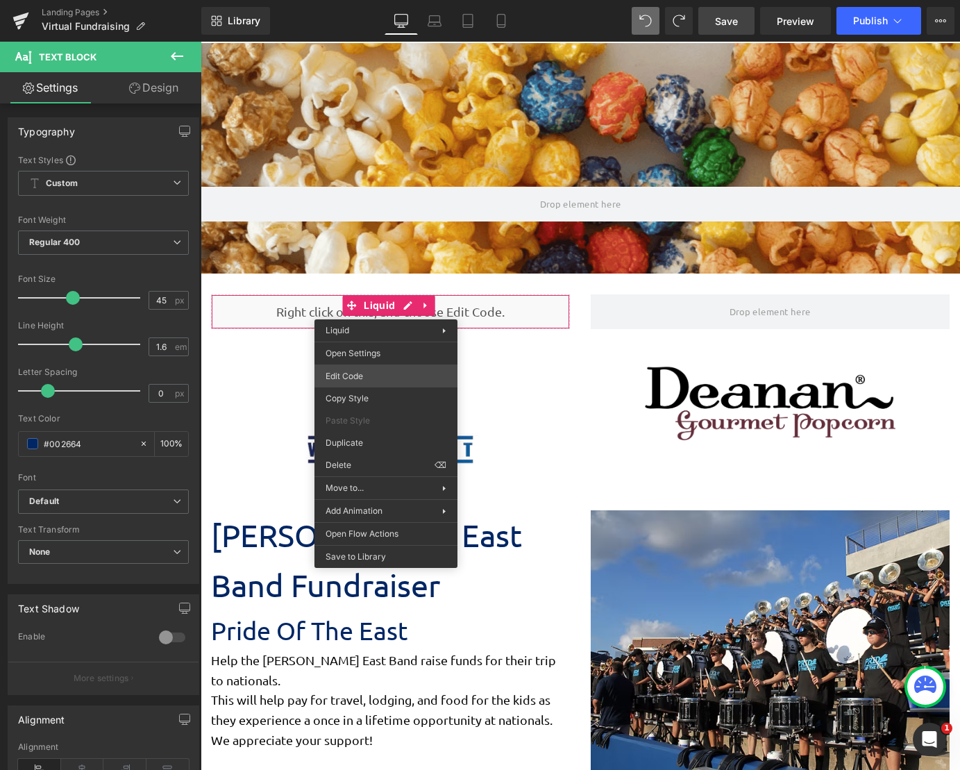
click at [401, 0] on div "You are previewing how the will restyle your page. You can not edit Elements in…" at bounding box center [480, 0] width 960 height 0
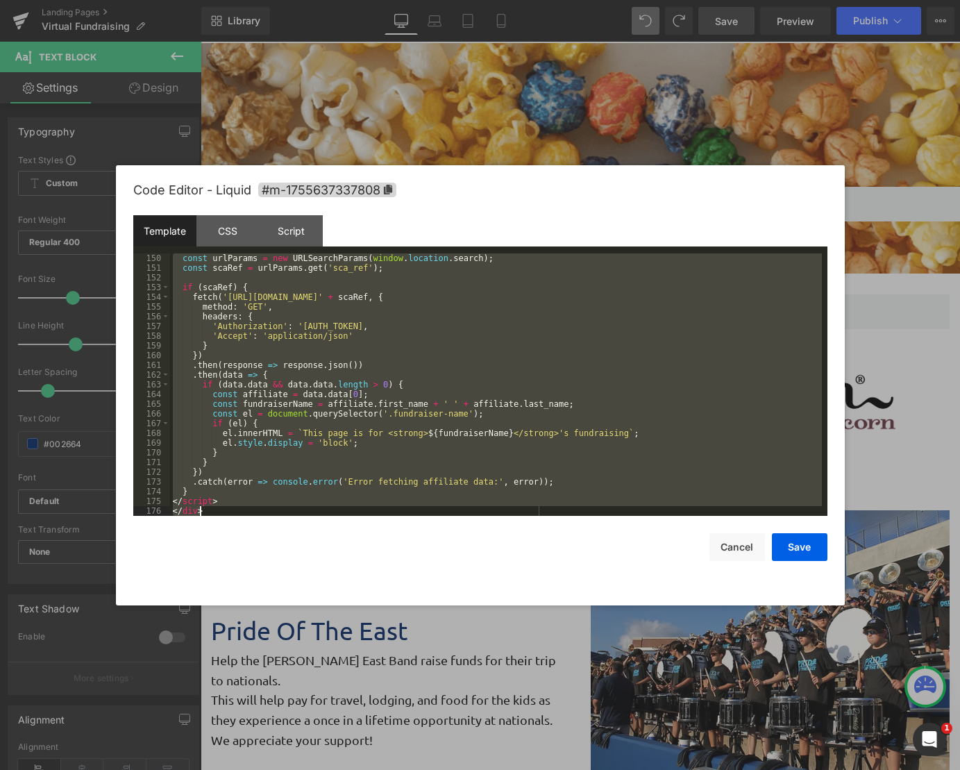
drag, startPoint x: 172, startPoint y: 263, endPoint x: 465, endPoint y: 680, distance: 510.0
click at [465, 680] on body "You are previewing how the will restyle your page. You can not edit Elements in…" at bounding box center [480, 385] width 960 height 770
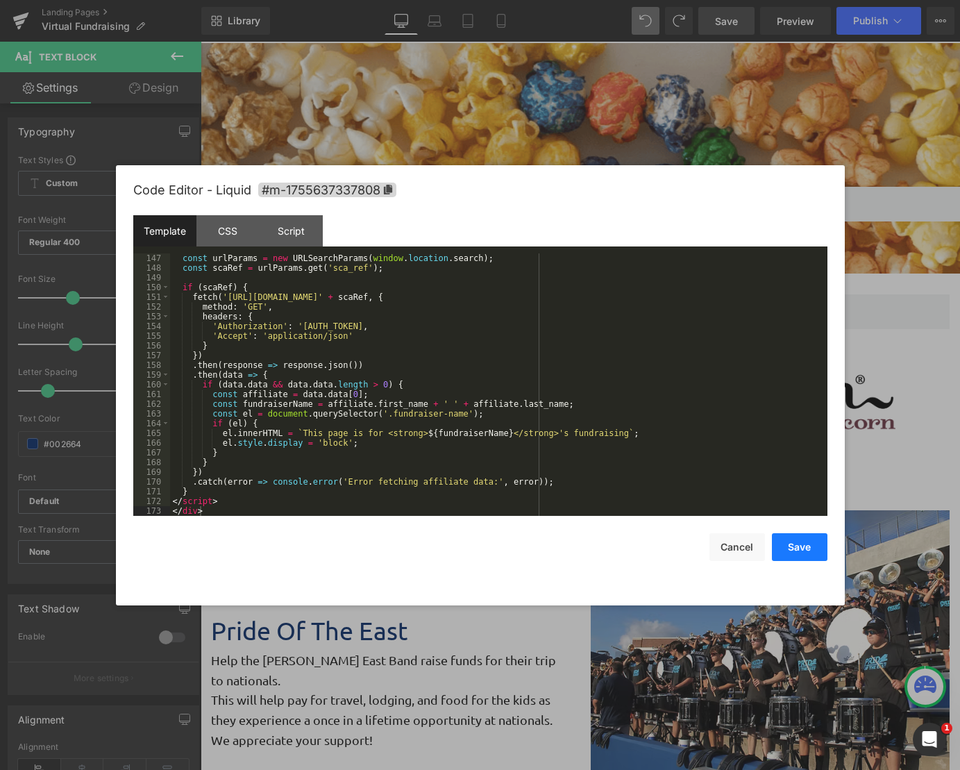
click at [803, 544] on button "Save" at bounding box center [800, 547] width 56 height 28
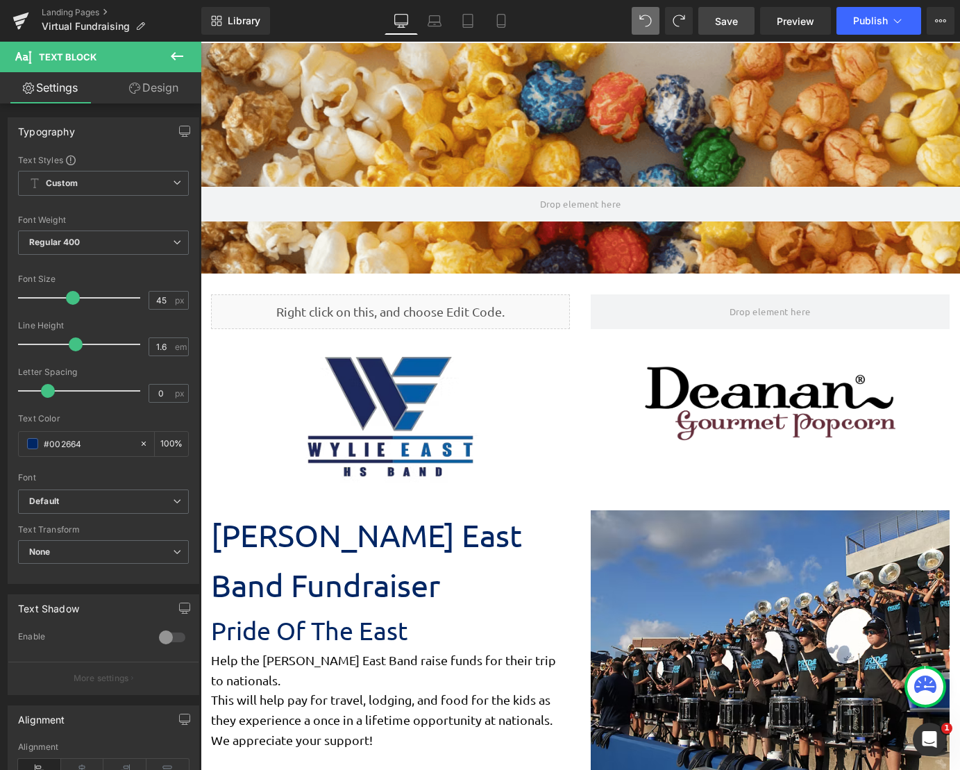
click at [733, 25] on span "Save" at bounding box center [726, 21] width 23 height 15
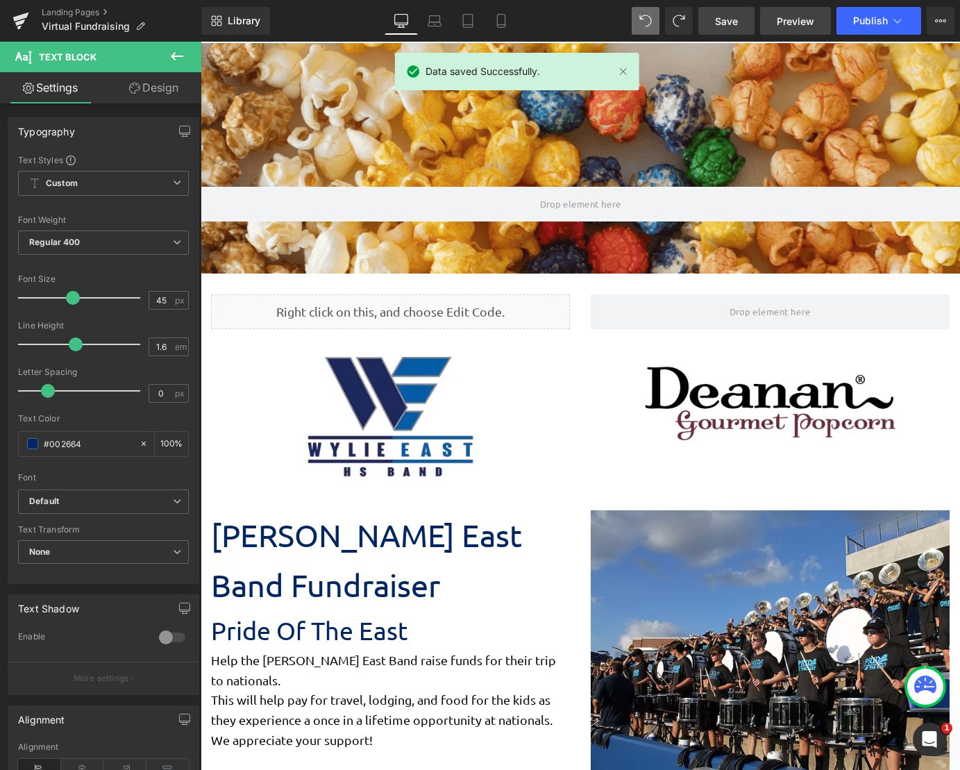
click at [802, 20] on span "Preview" at bounding box center [796, 21] width 38 height 15
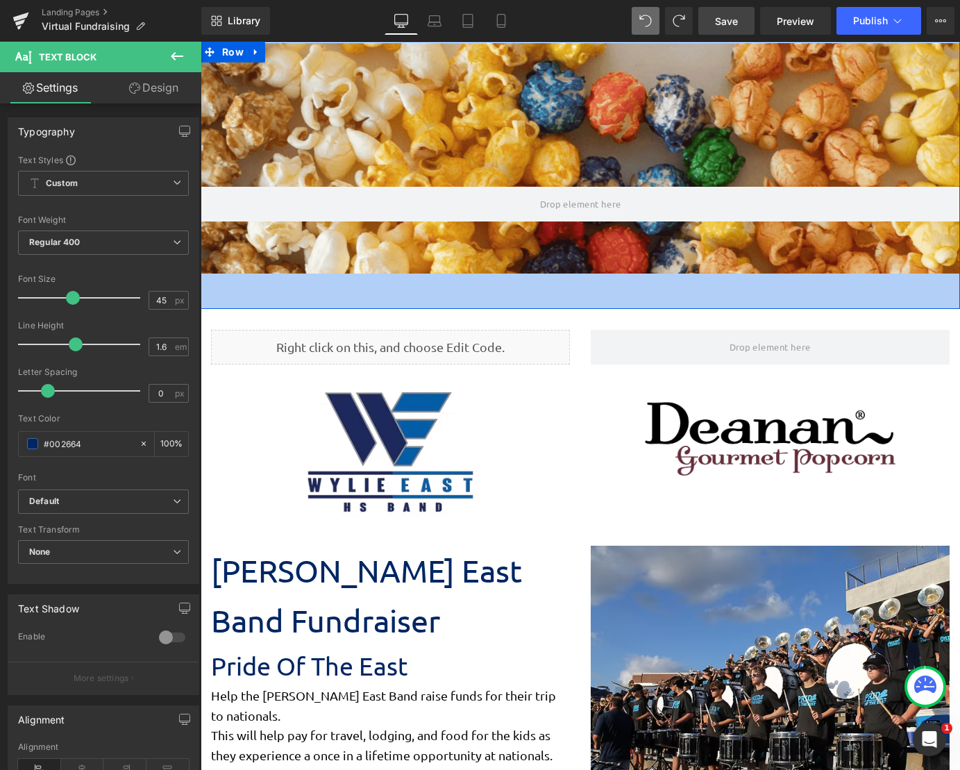
drag, startPoint x: 432, startPoint y: 272, endPoint x: 432, endPoint y: 312, distance: 39.6
click at [432, 309] on div "51px" at bounding box center [581, 291] width 760 height 35
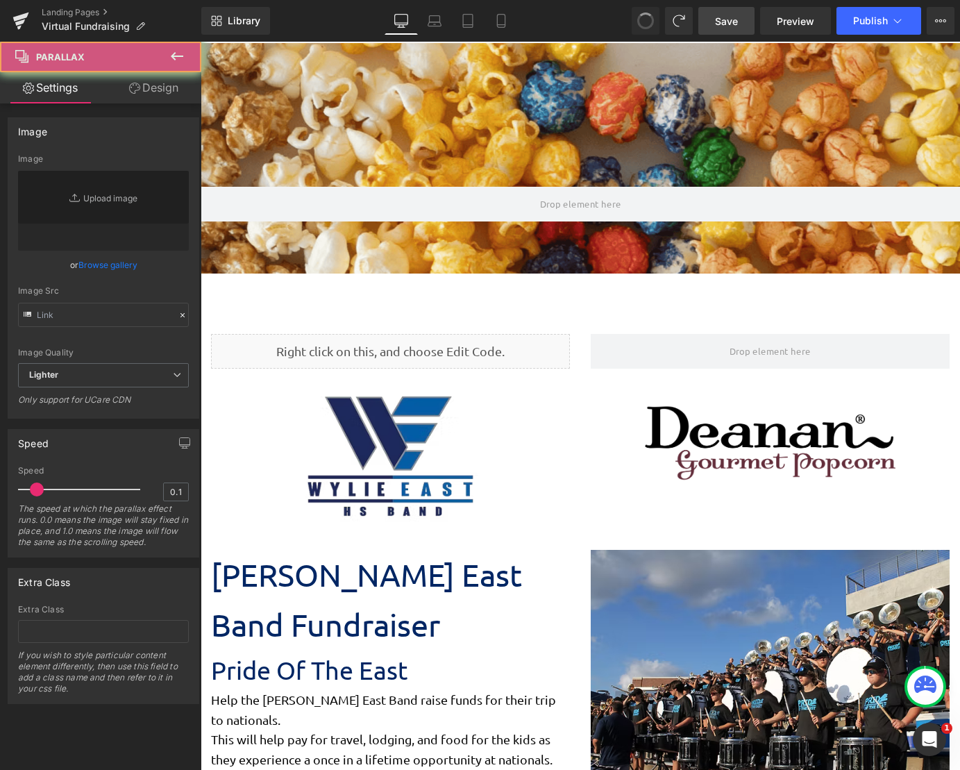
click at [561, 248] on div at bounding box center [581, 406] width 760 height 728
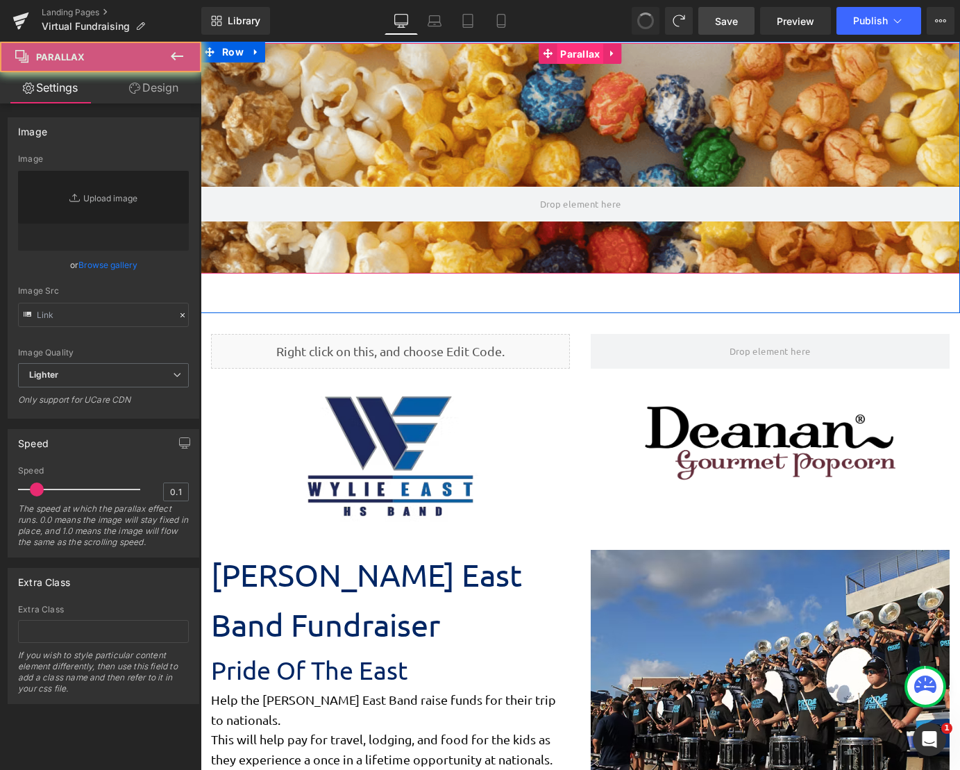
click at [578, 56] on span "Parallax" at bounding box center [580, 54] width 47 height 21
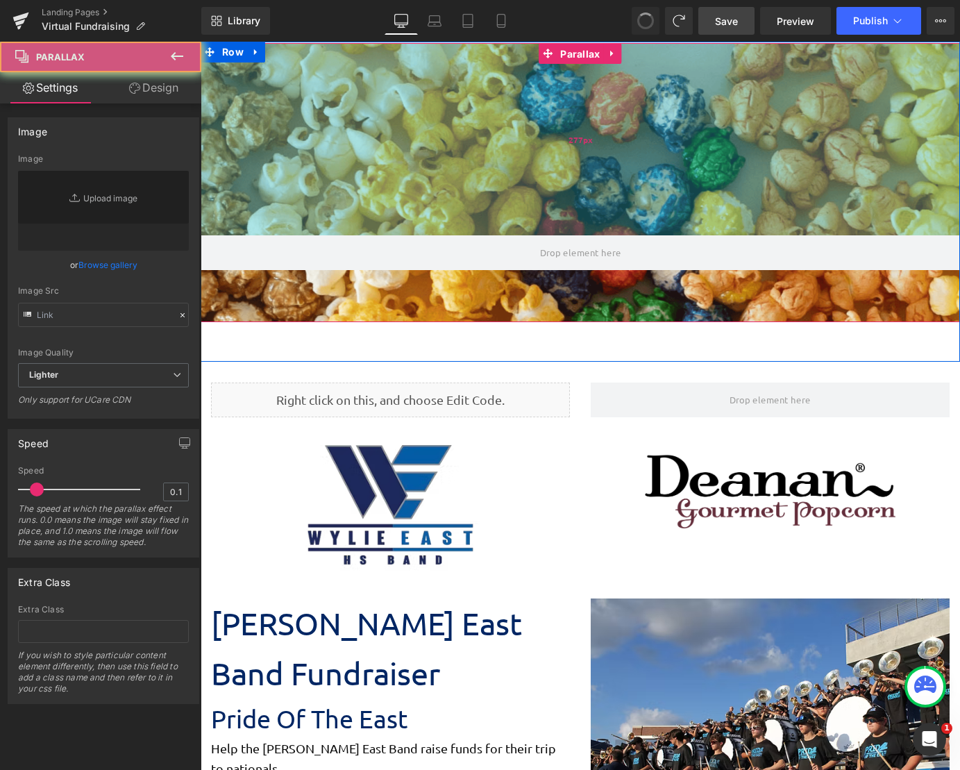
drag, startPoint x: 568, startPoint y: 184, endPoint x: 875, endPoint y: 66, distance: 328.9
click at [568, 235] on div "277px" at bounding box center [581, 139] width 760 height 192
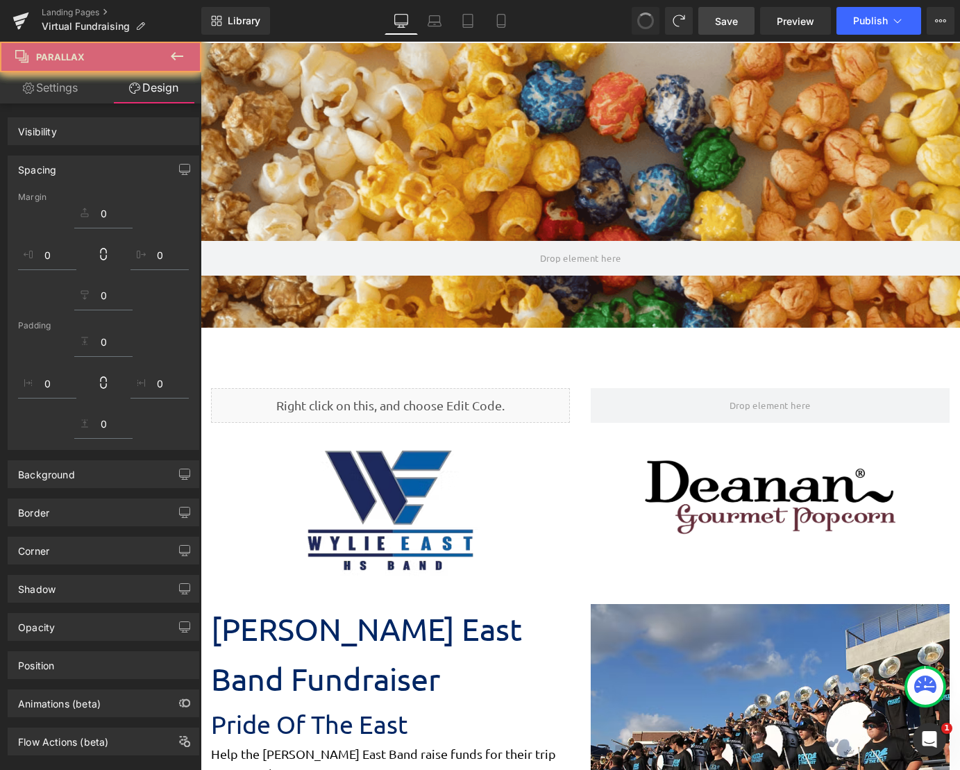
drag, startPoint x: 736, startPoint y: 21, endPoint x: 664, endPoint y: 10, distance: 73.0
click at [736, 21] on span "Save" at bounding box center [726, 21] width 23 height 15
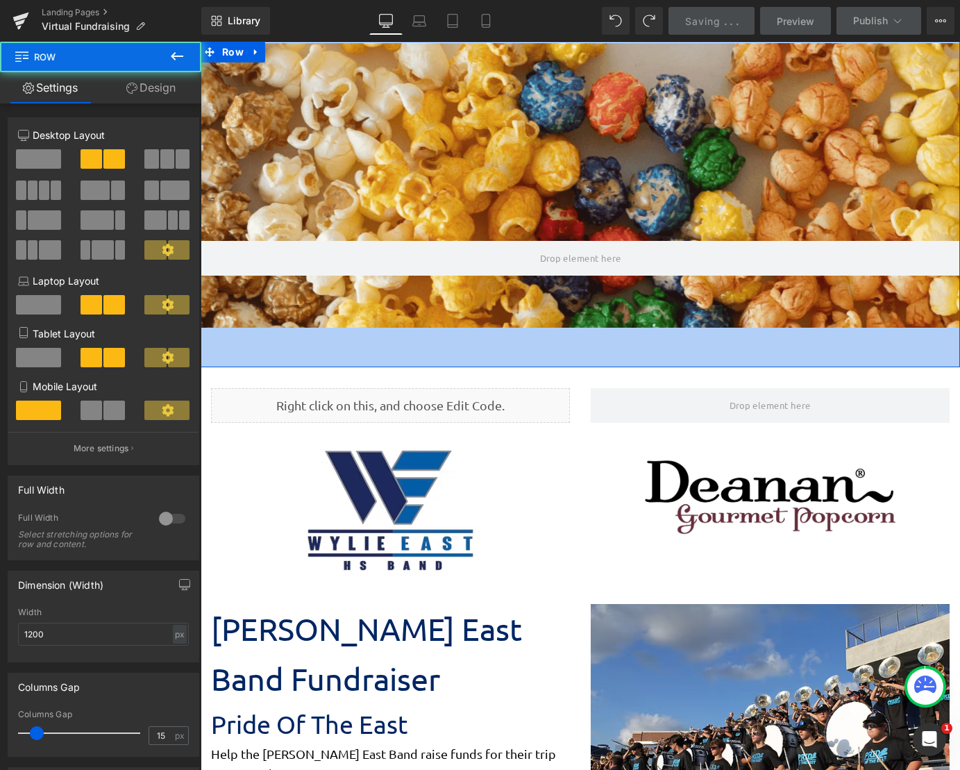
click at [390, 360] on div "Parallax 285px Row 57px" at bounding box center [581, 205] width 760 height 326
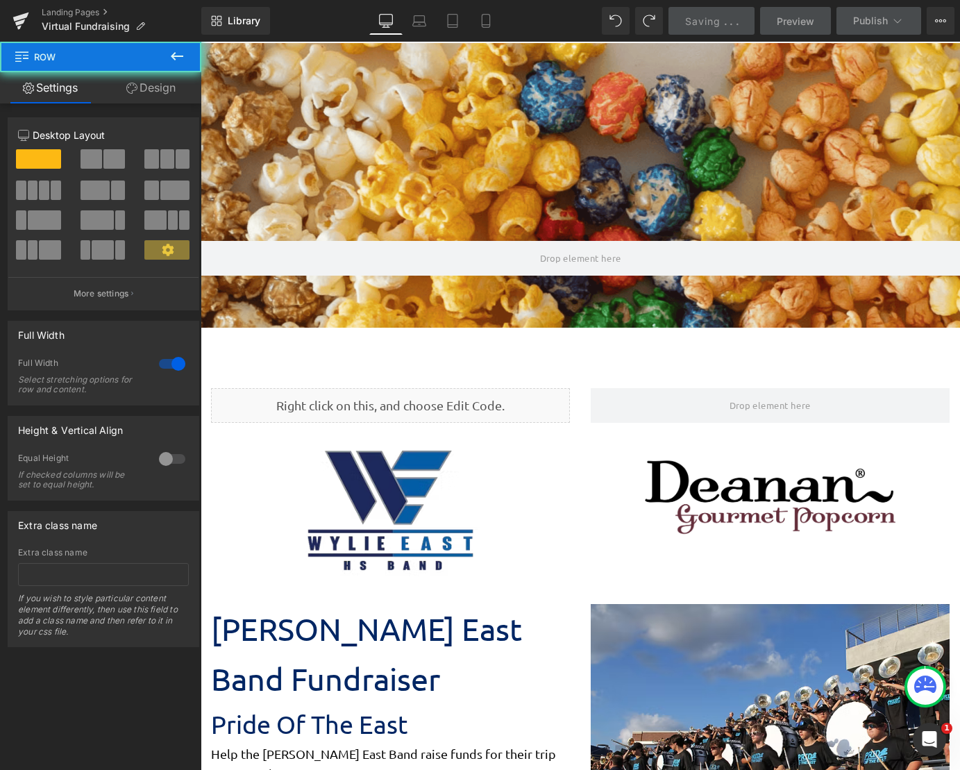
click at [174, 59] on icon at bounding box center [177, 56] width 13 height 8
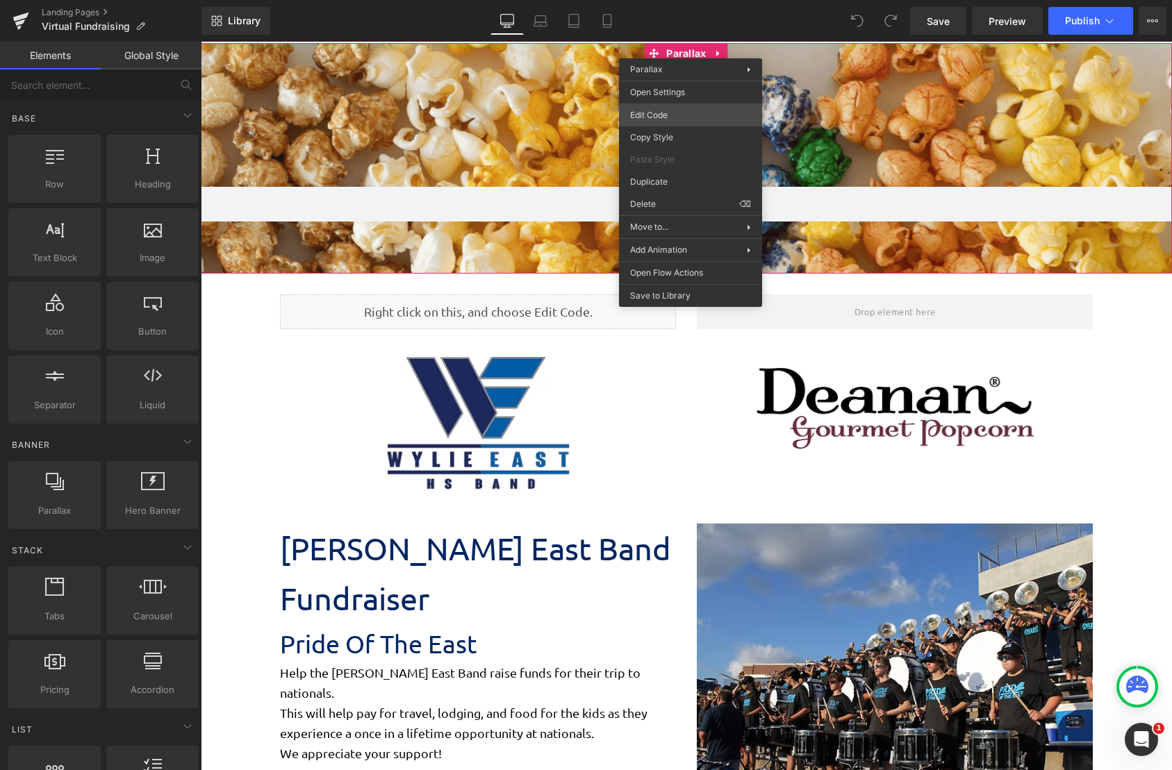
click at [699, 112] on body "You are previewing how the will restyle your page. You can not edit Elements in…" at bounding box center [586, 385] width 1172 height 770
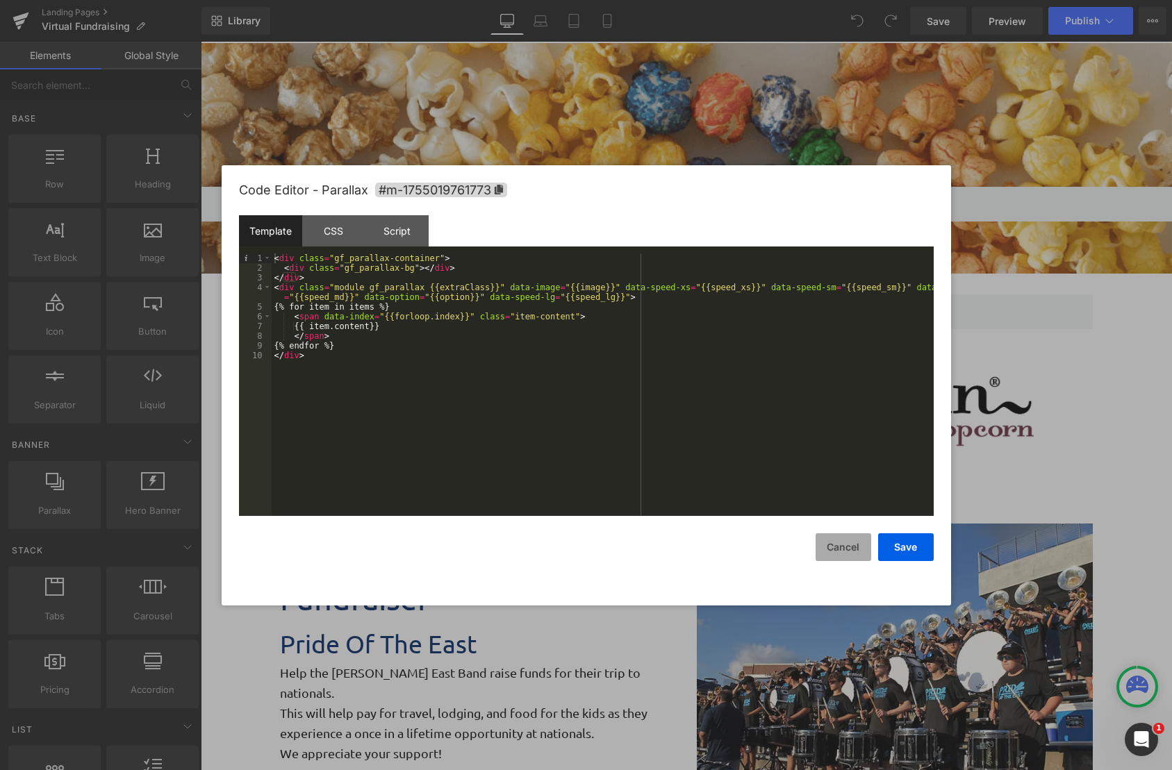
click at [822, 549] on button "Cancel" at bounding box center [843, 547] width 56 height 28
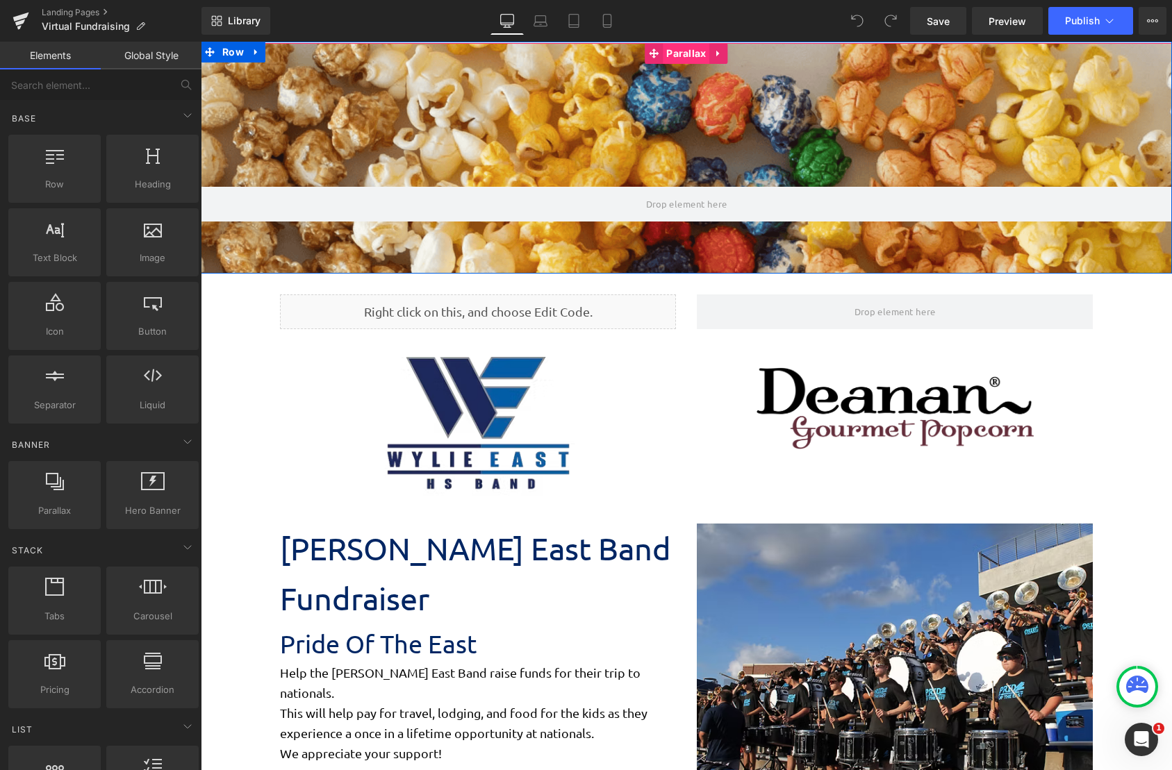
click at [668, 56] on span "Parallax" at bounding box center [686, 53] width 47 height 21
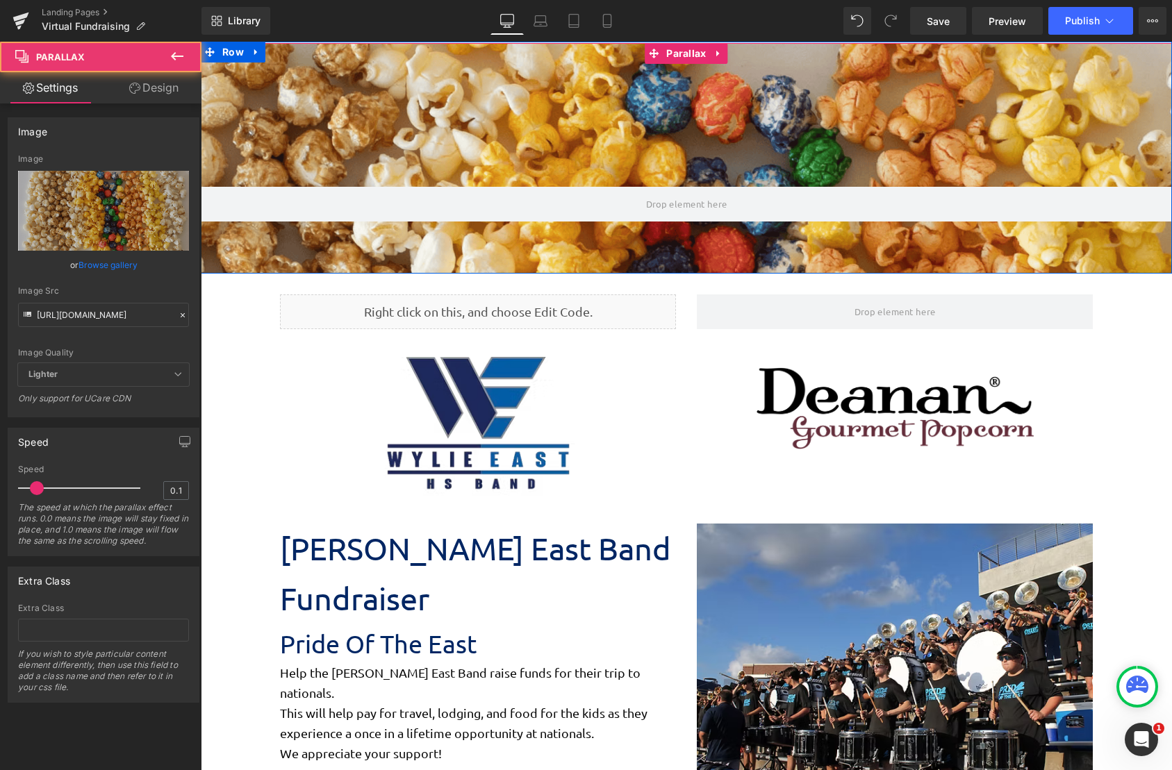
click at [677, 164] on div at bounding box center [686, 406] width 971 height 728
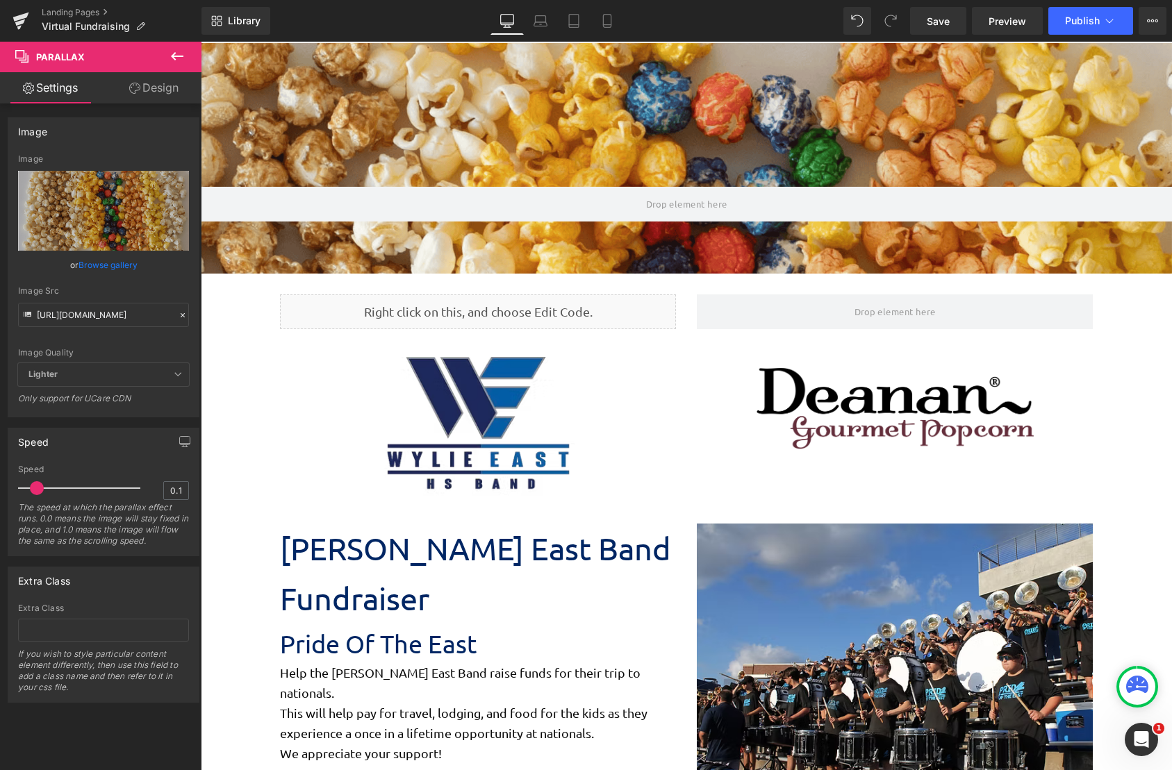
click at [168, 63] on button at bounding box center [177, 57] width 49 height 31
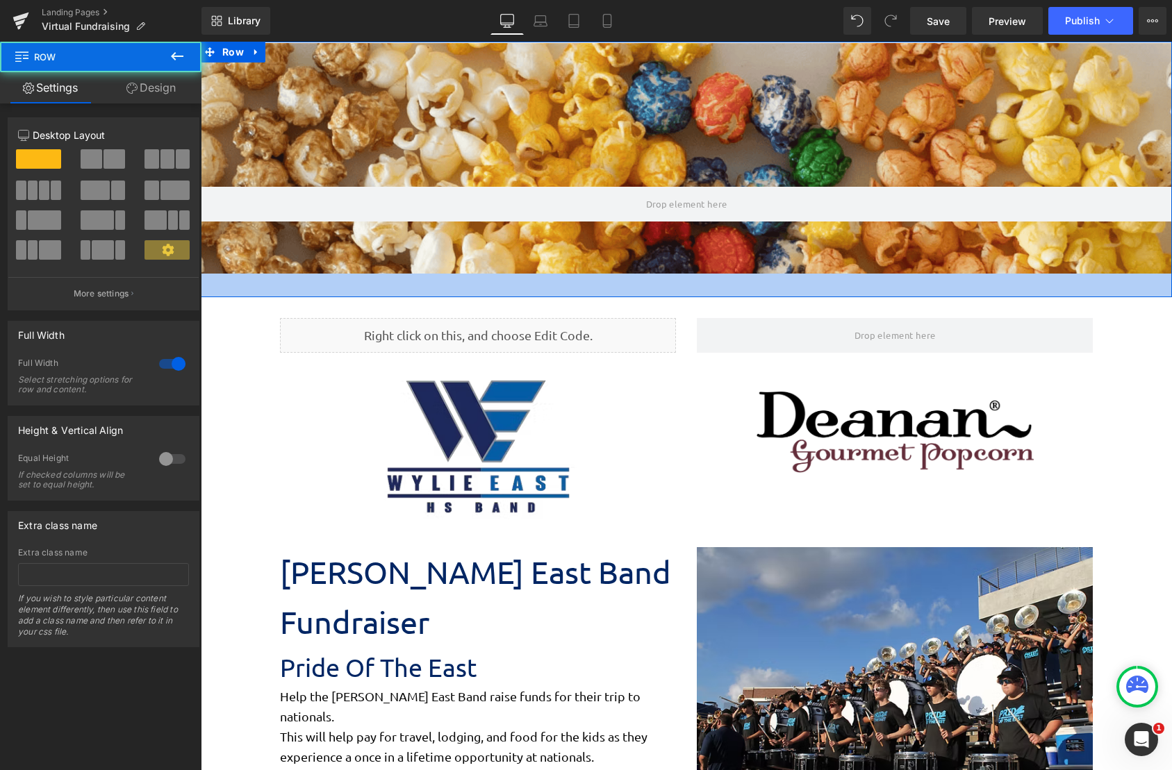
scroll to position [2177, 960]
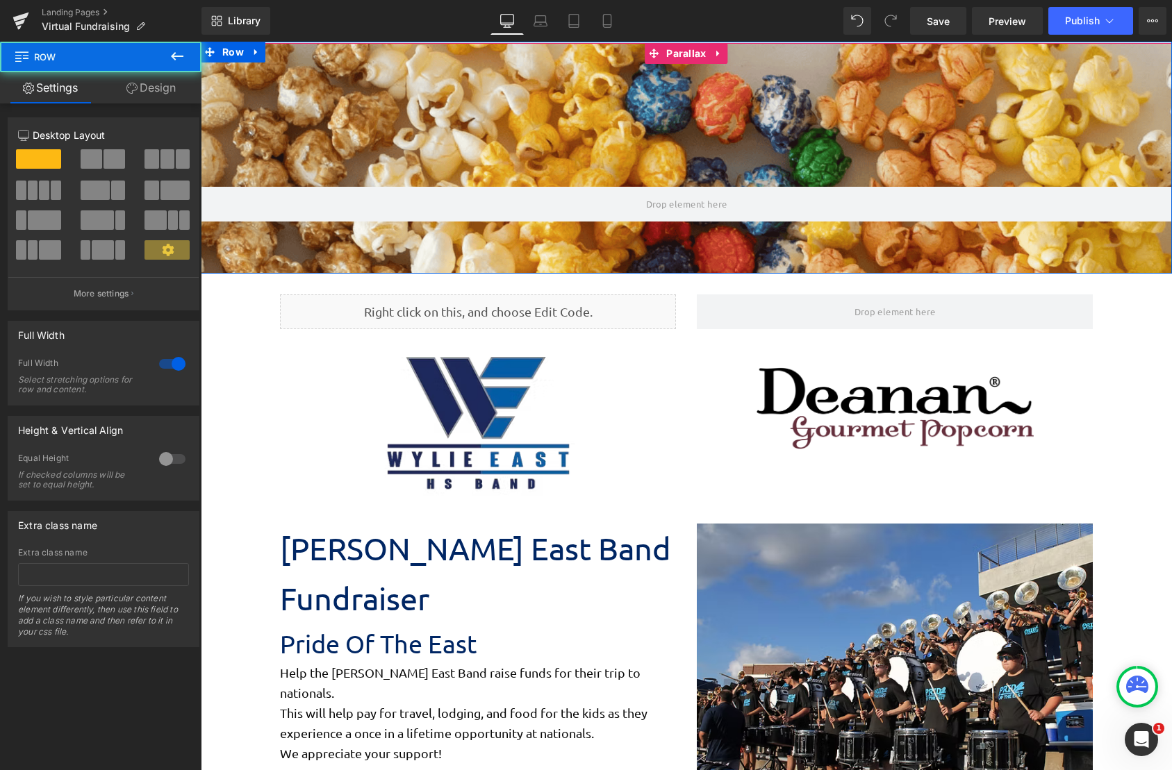
click at [642, 267] on div "Parallax Row" at bounding box center [686, 158] width 971 height 232
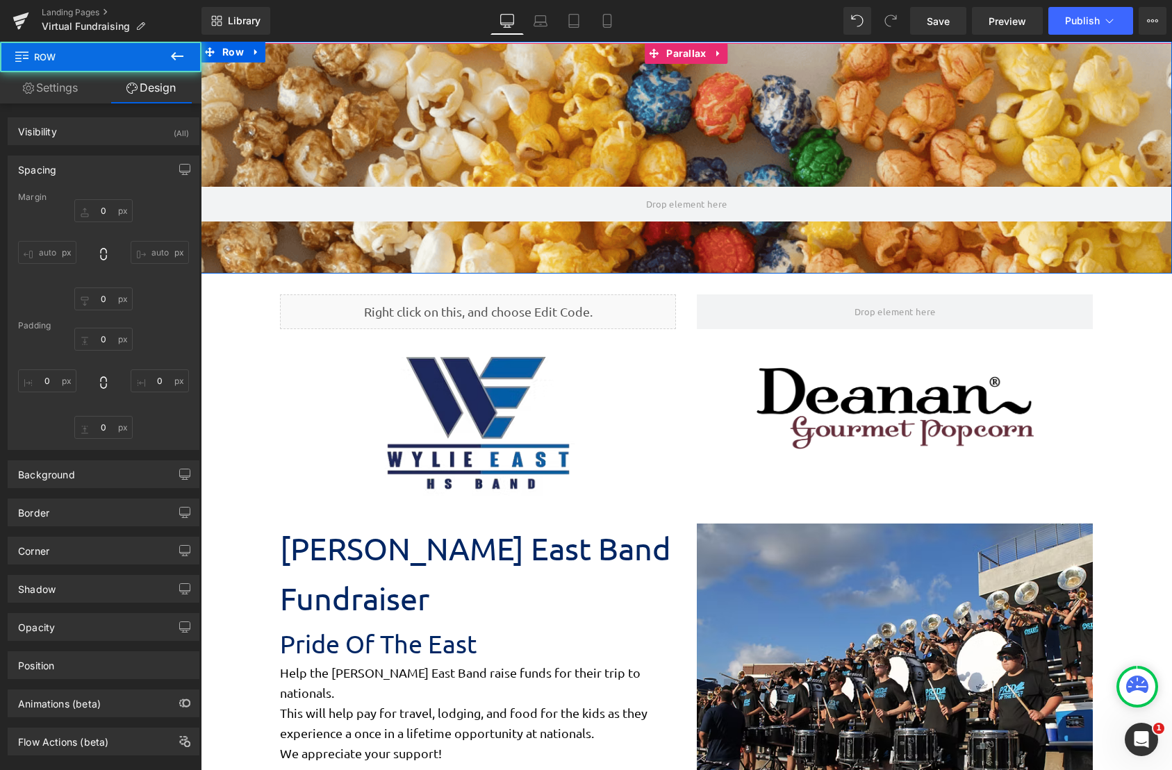
type input "0"
type input "2"
type input "0"
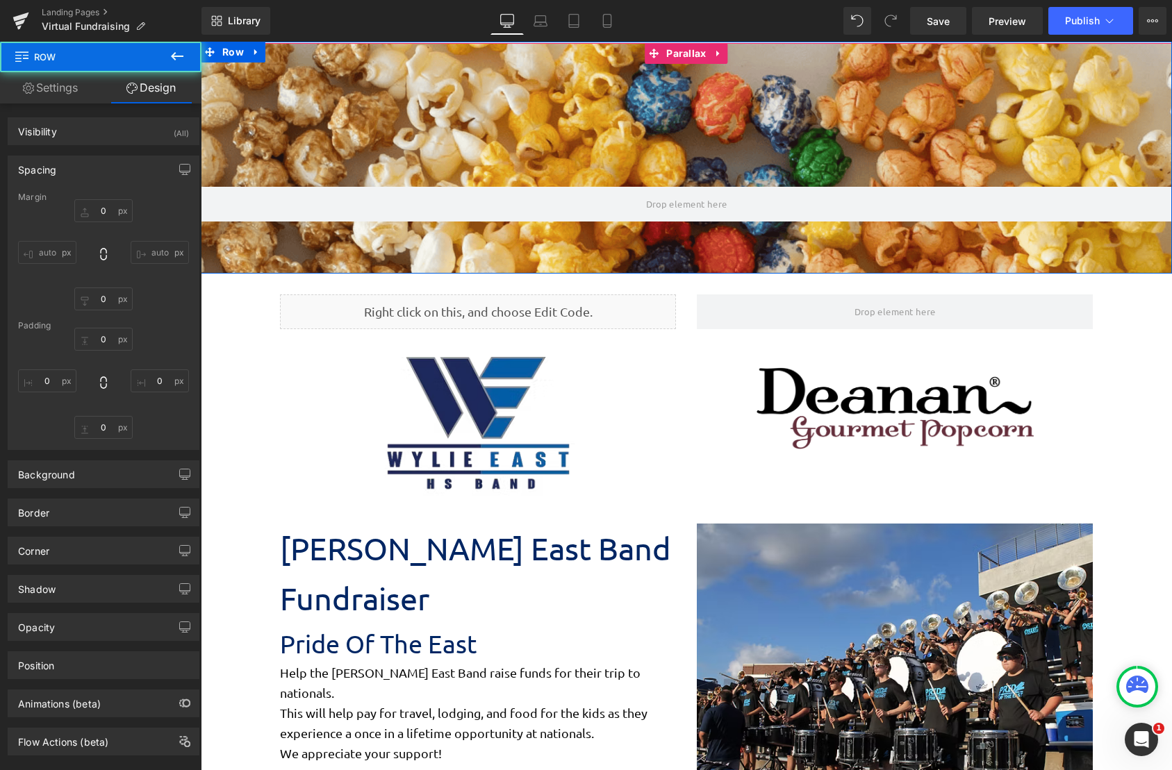
type input "0"
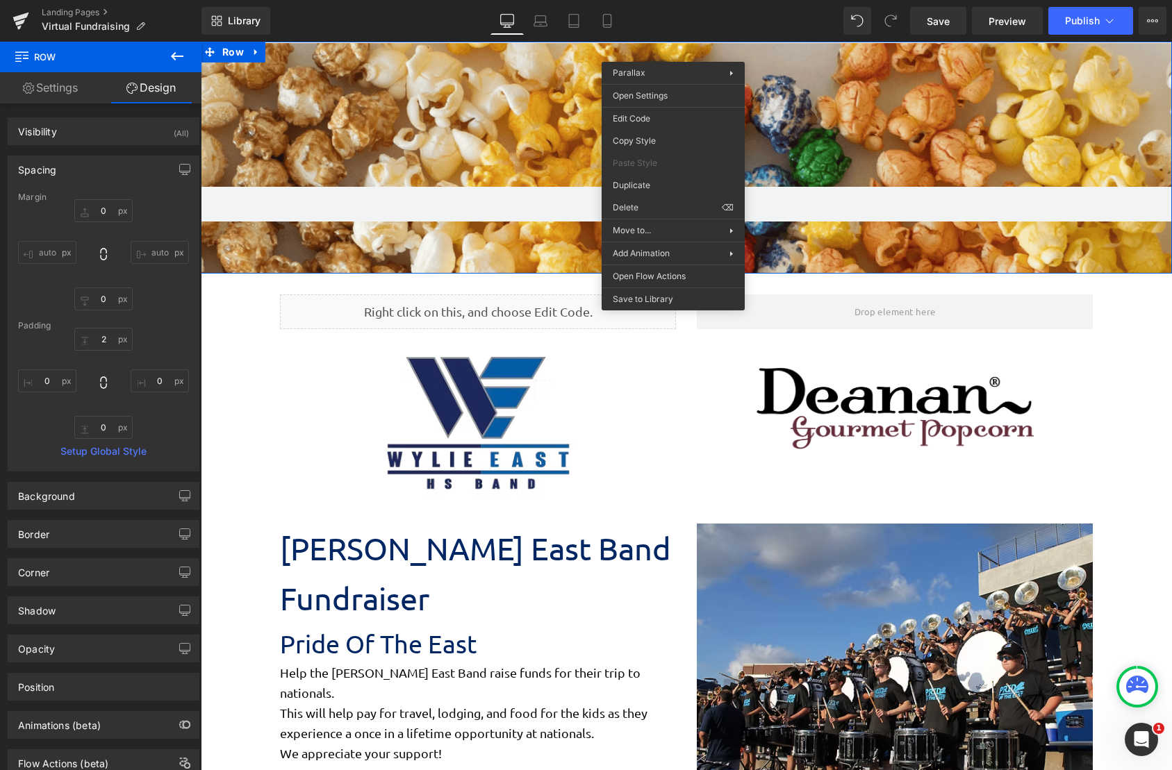
click at [875, 83] on div at bounding box center [686, 406] width 971 height 728
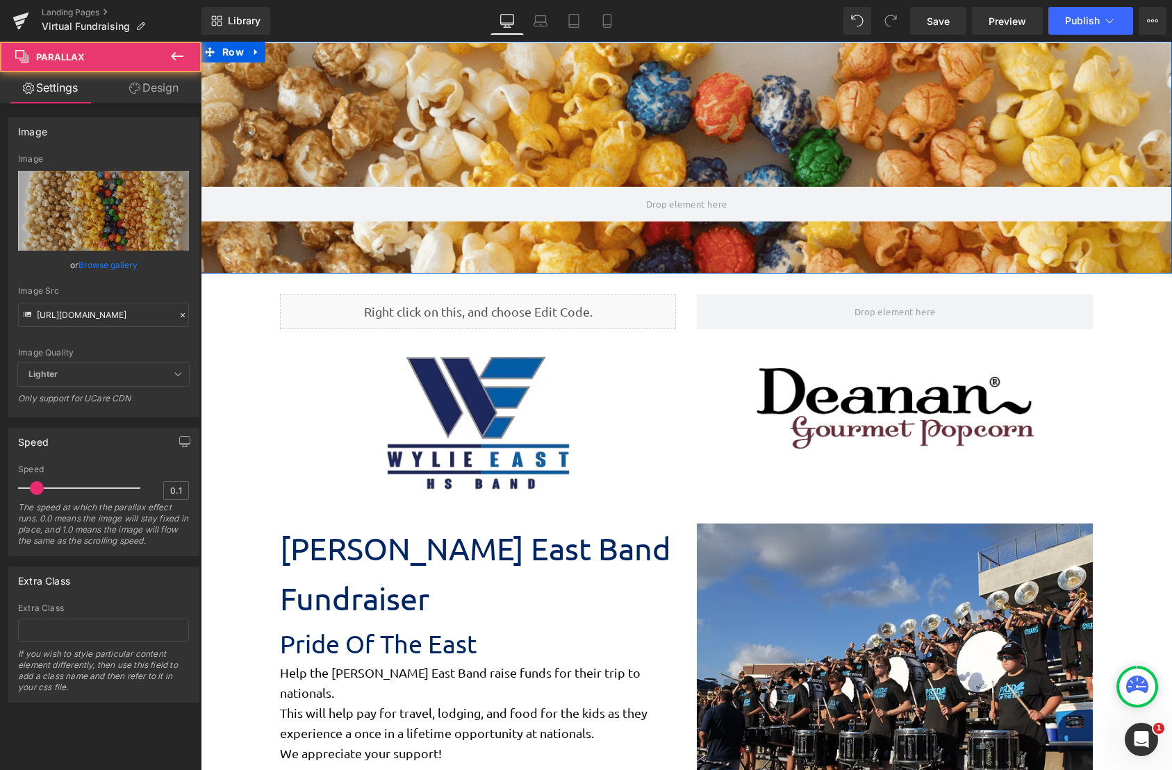
click at [652, 55] on div "Parallax" at bounding box center [686, 158] width 971 height 231
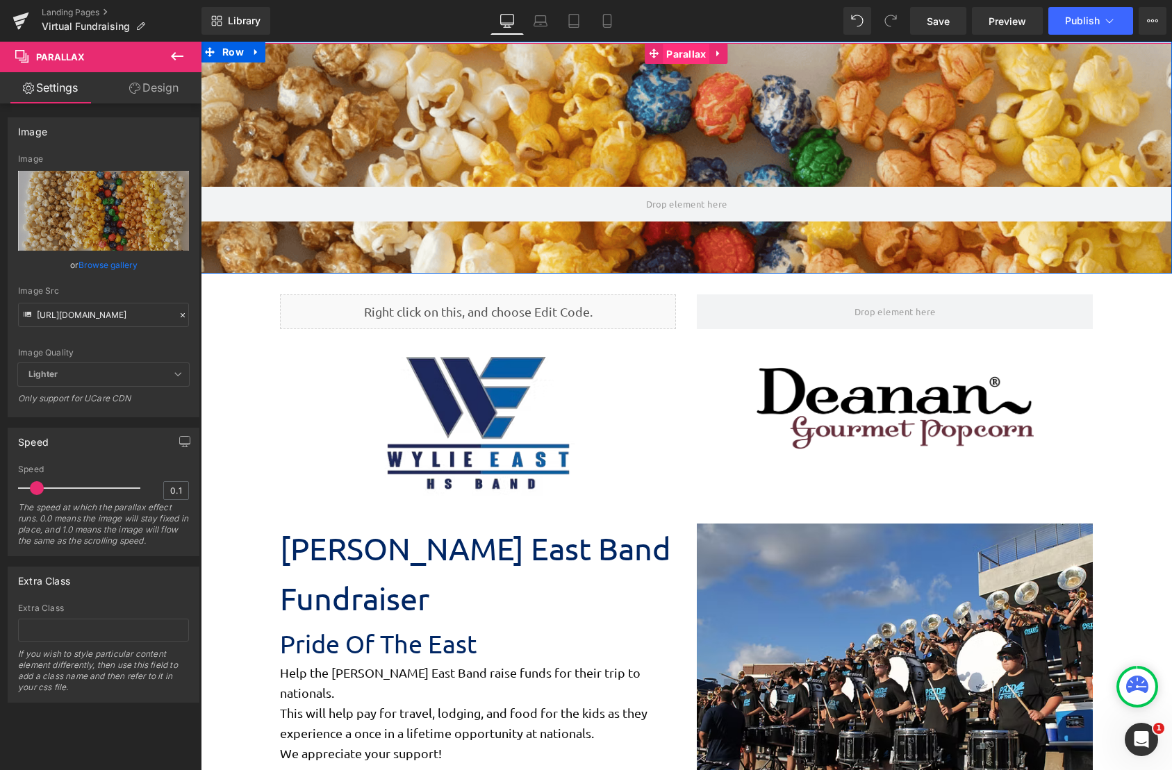
click at [685, 58] on span "Parallax" at bounding box center [686, 54] width 47 height 21
click at [687, 52] on span "Parallax" at bounding box center [686, 53] width 47 height 21
click at [666, 153] on div at bounding box center [686, 406] width 971 height 728
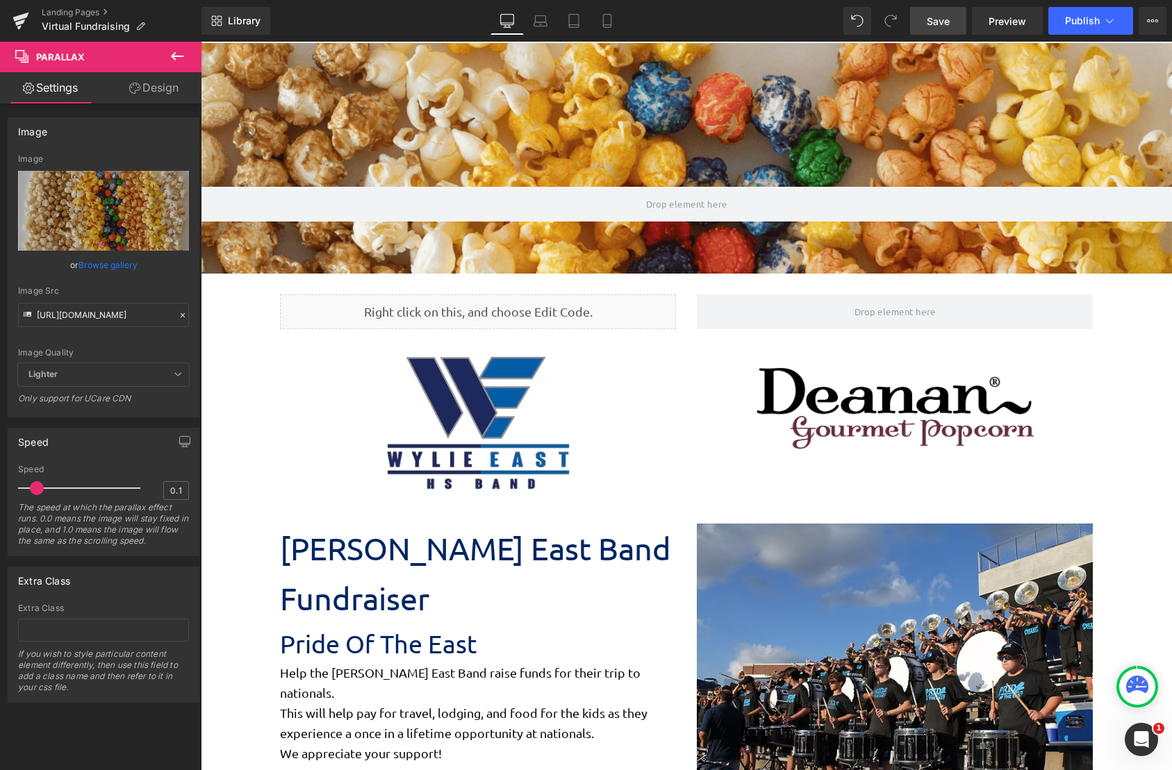
drag, startPoint x: 933, startPoint y: 19, endPoint x: 777, endPoint y: 28, distance: 155.9
click at [933, 19] on span "Save" at bounding box center [937, 21] width 23 height 15
click at [1014, 24] on span "Preview" at bounding box center [1007, 21] width 38 height 15
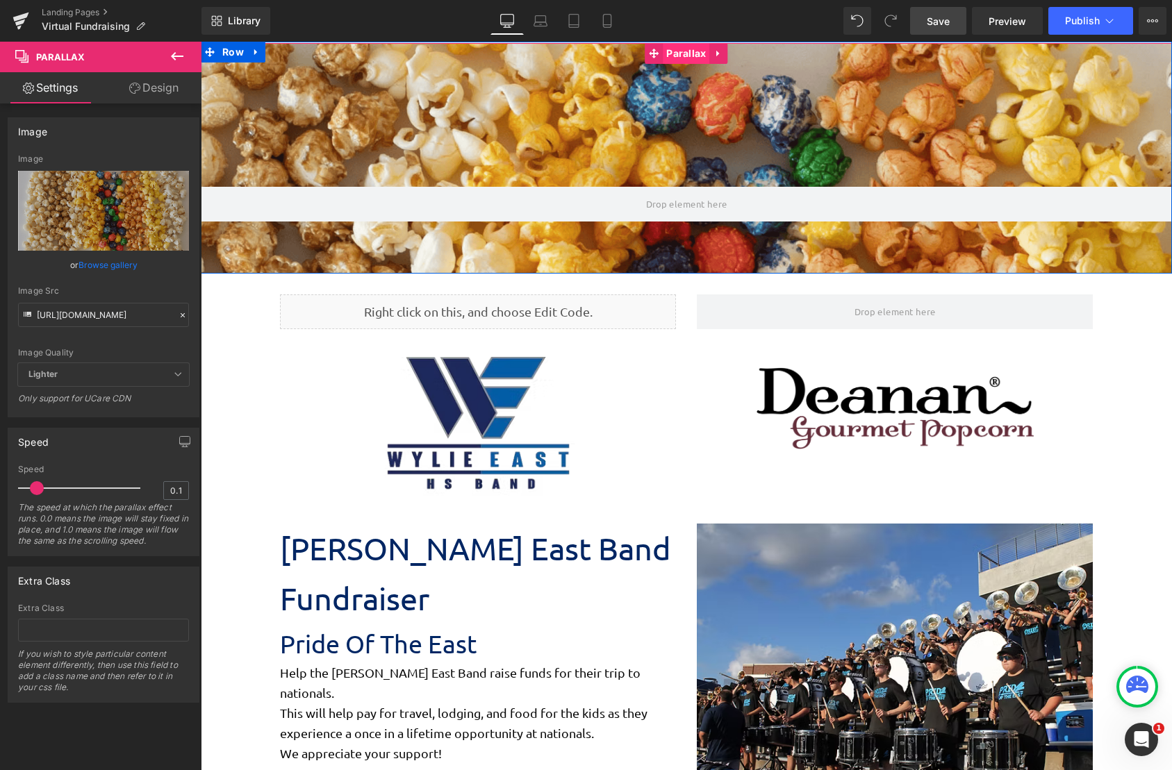
click at [685, 44] on span "Parallax" at bounding box center [686, 53] width 47 height 21
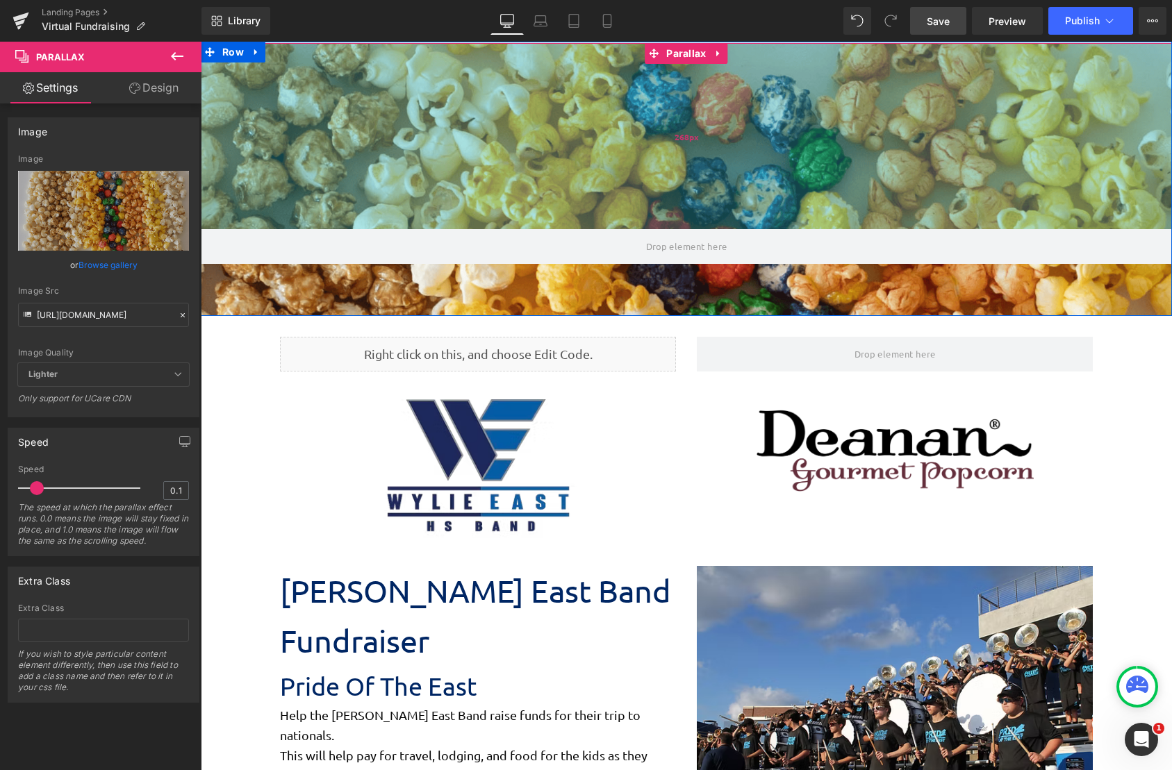
scroll to position [2222, 960]
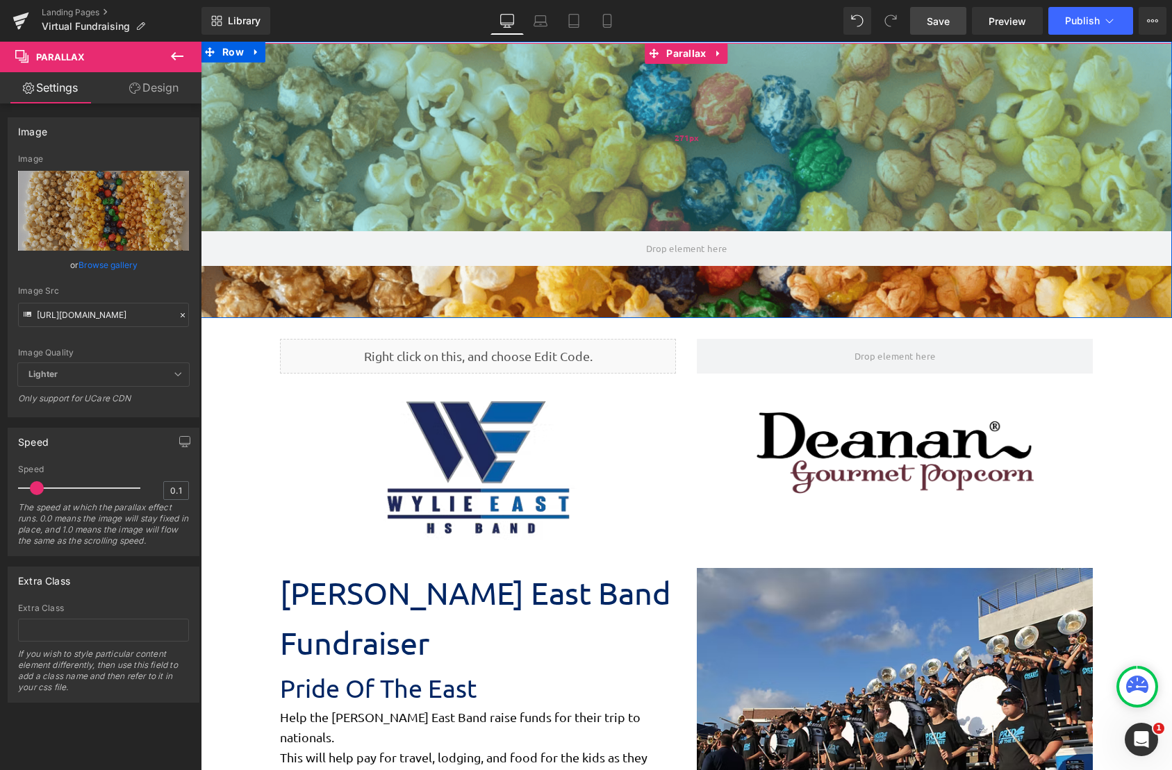
drag, startPoint x: 650, startPoint y: 182, endPoint x: 651, endPoint y: 226, distance: 44.5
click at [651, 226] on div "271px" at bounding box center [686, 137] width 971 height 188
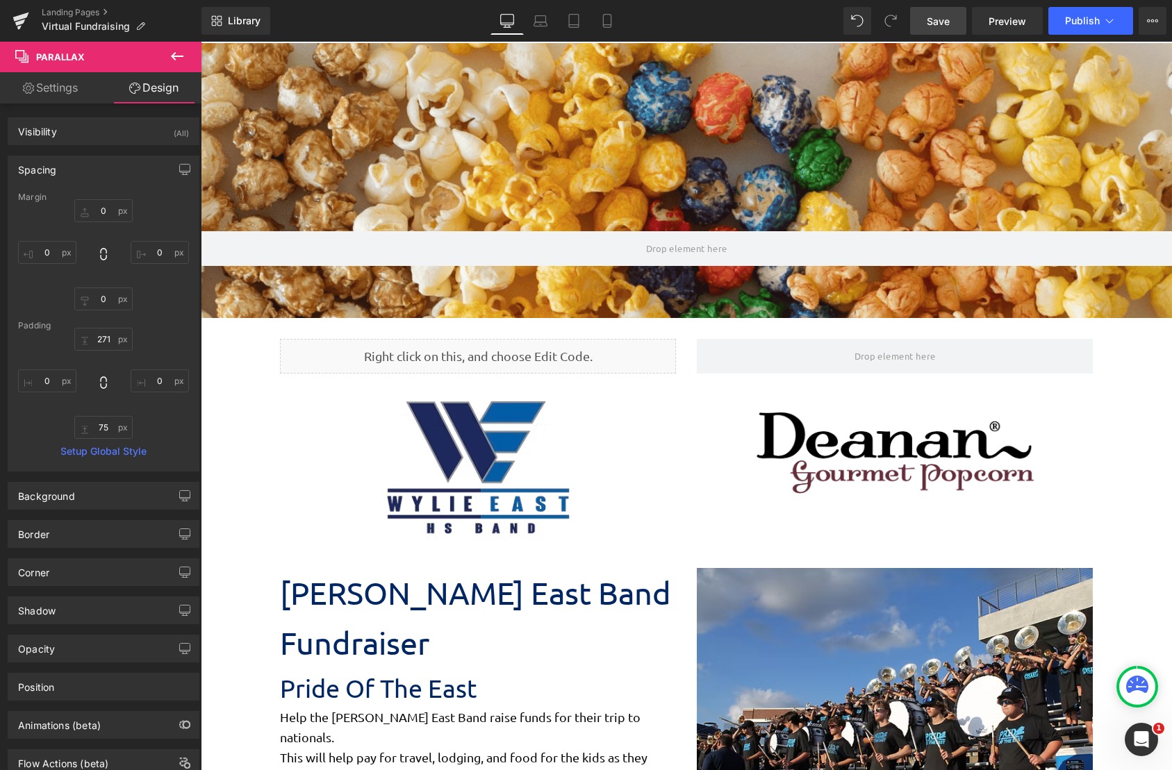
click at [928, 19] on span "Save" at bounding box center [937, 21] width 23 height 15
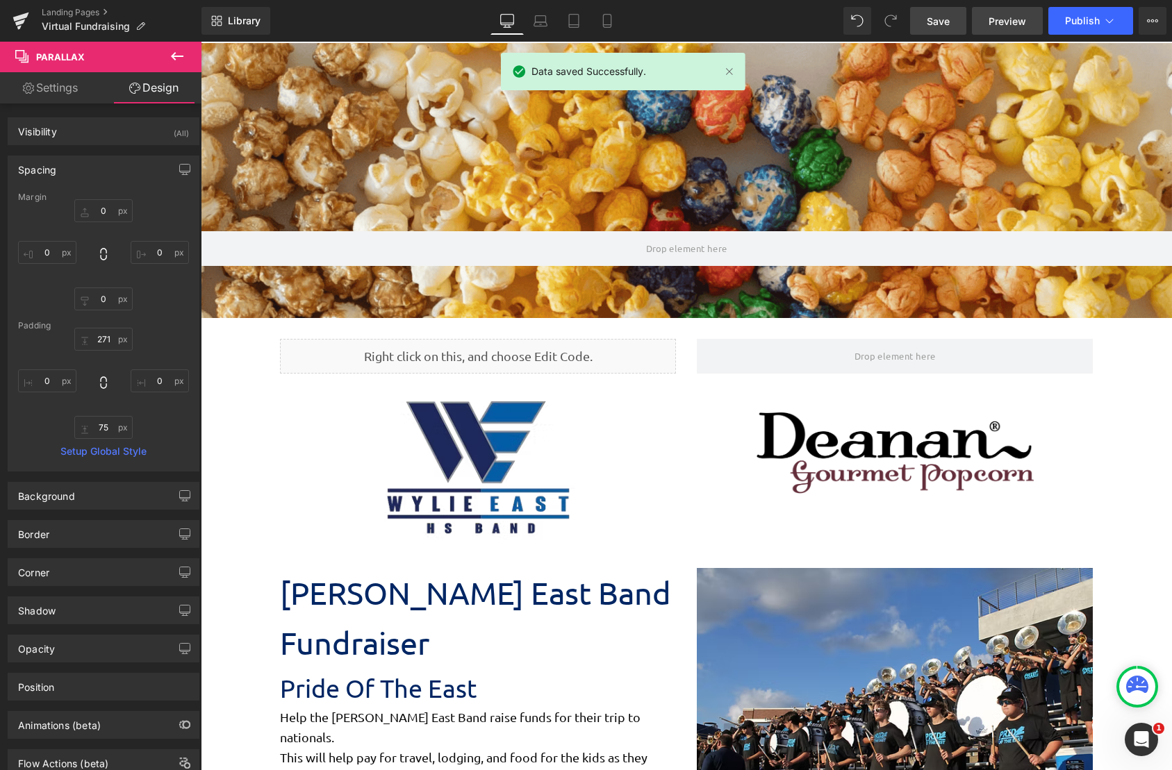
click at [1003, 17] on span "Preview" at bounding box center [1007, 21] width 38 height 15
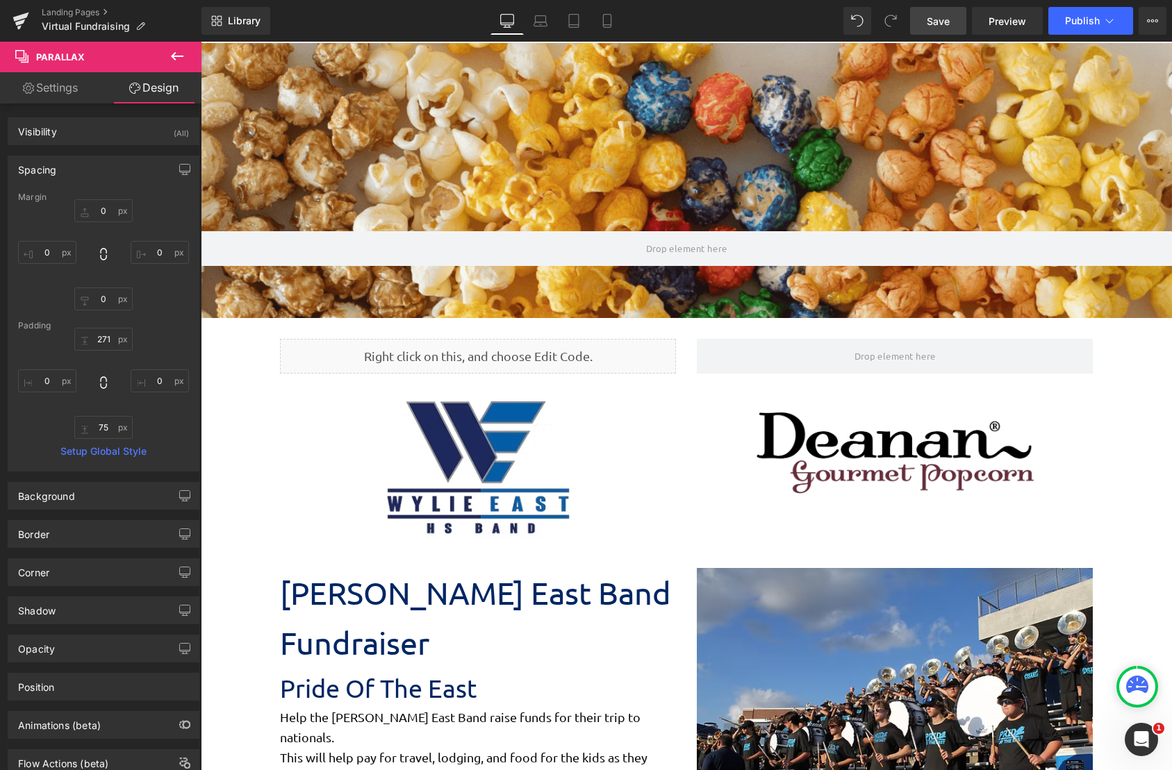
click at [941, 24] on span "Save" at bounding box center [937, 21] width 23 height 15
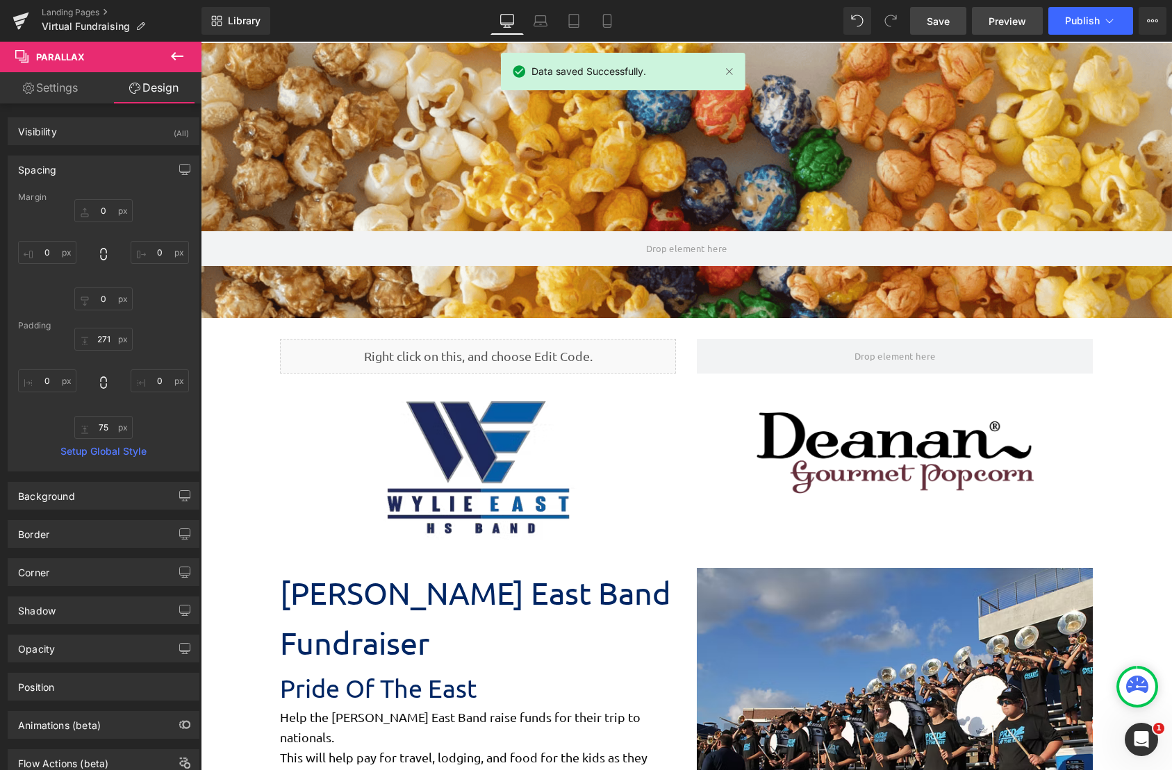
click at [995, 26] on span "Preview" at bounding box center [1007, 21] width 38 height 15
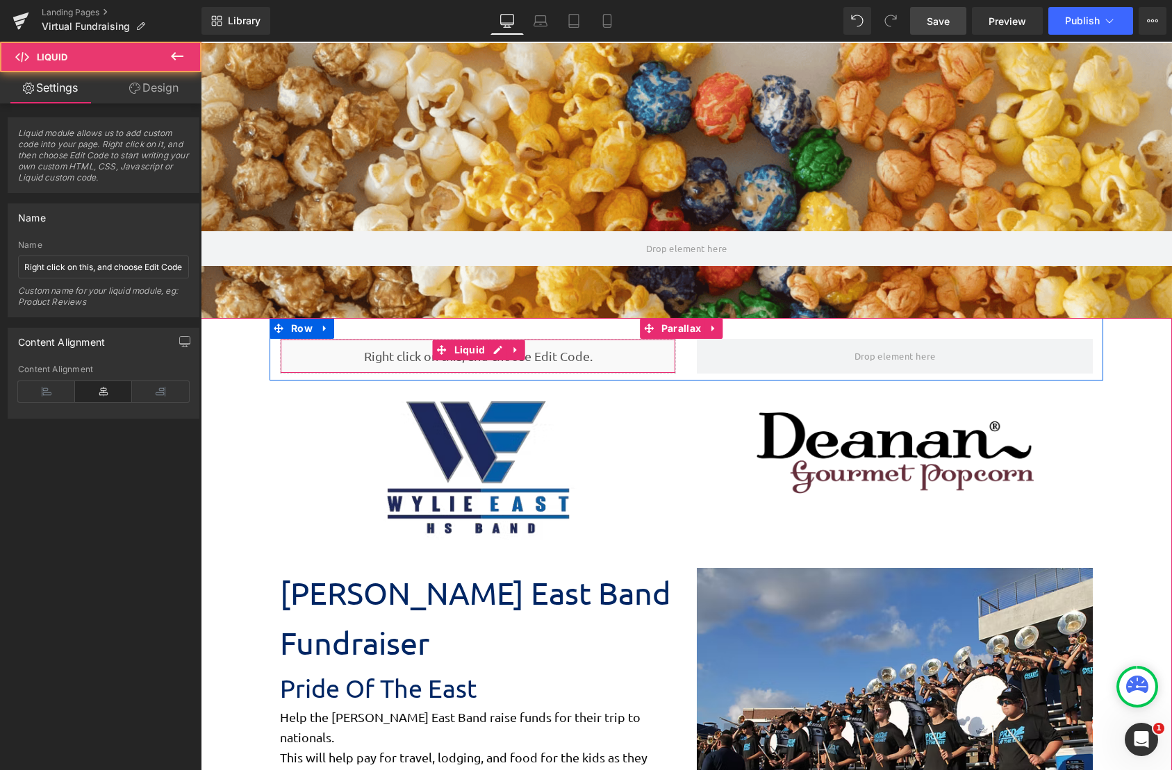
click at [376, 345] on div "Liquid" at bounding box center [478, 356] width 396 height 35
click at [432, 349] on div "Liquid" at bounding box center [478, 356] width 396 height 35
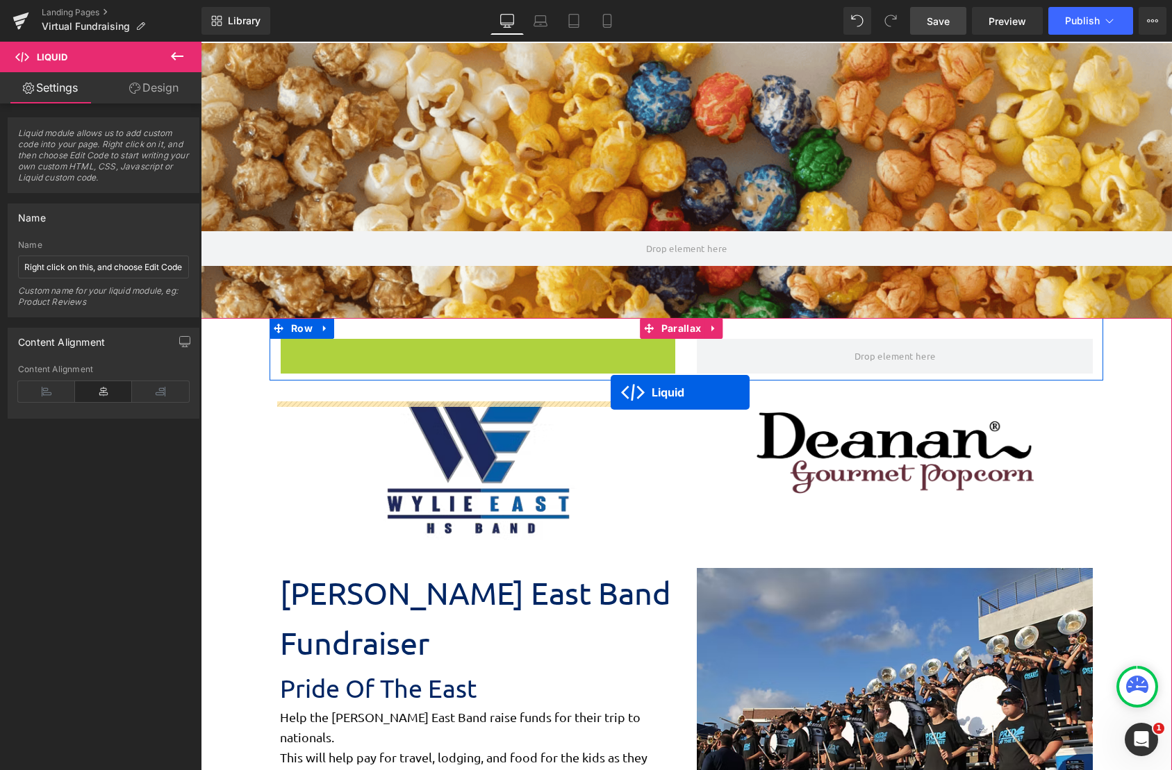
drag, startPoint x: 438, startPoint y: 349, endPoint x: 610, endPoint y: 392, distance: 178.4
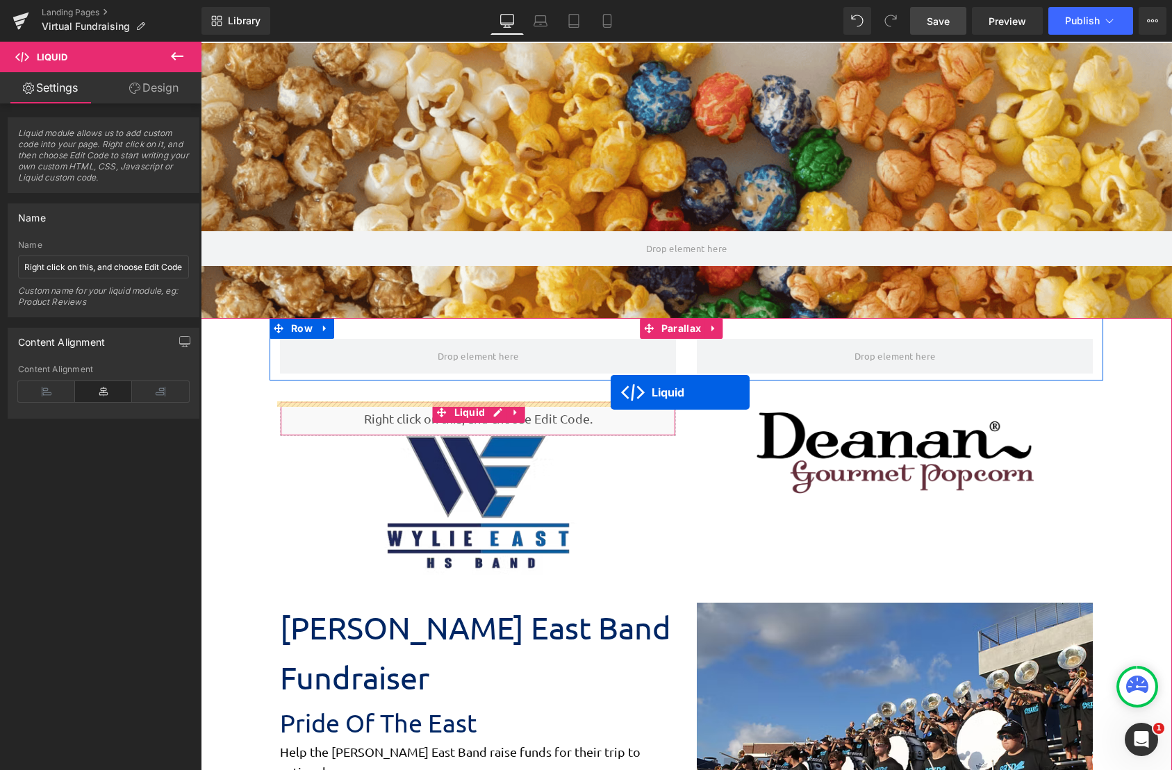
scroll to position [2256, 960]
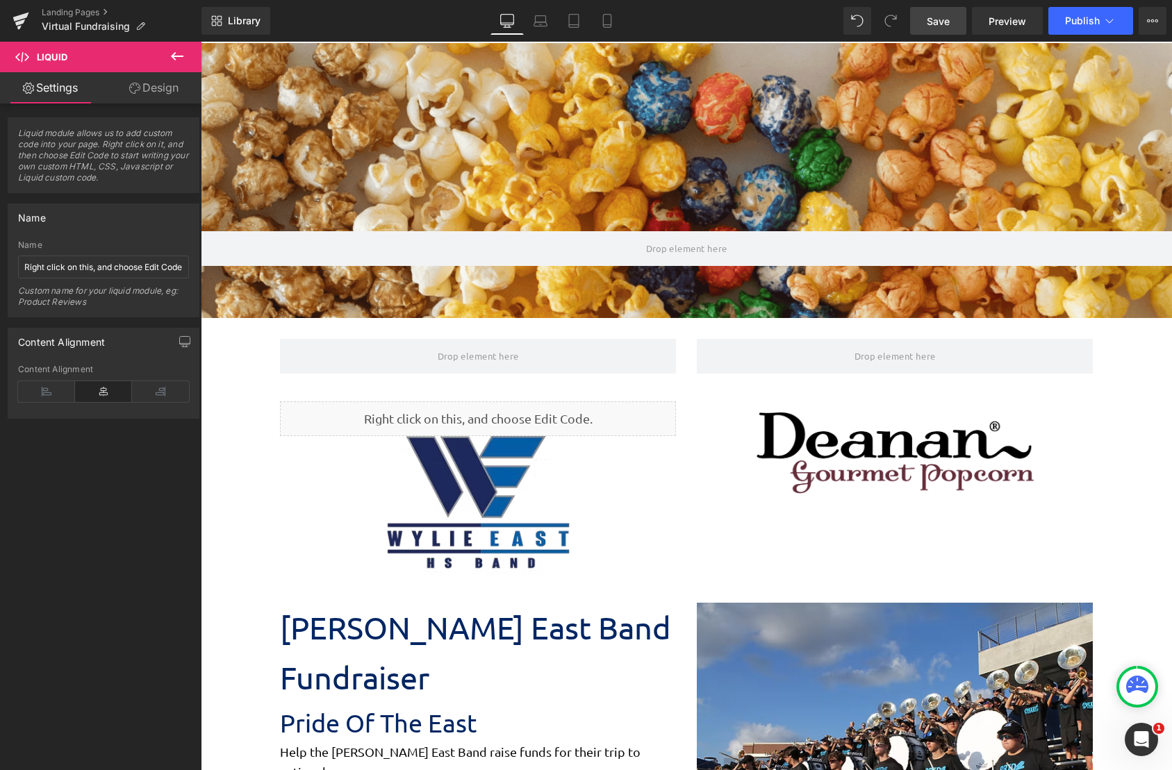
click at [926, 31] on link "Save" at bounding box center [938, 21] width 56 height 28
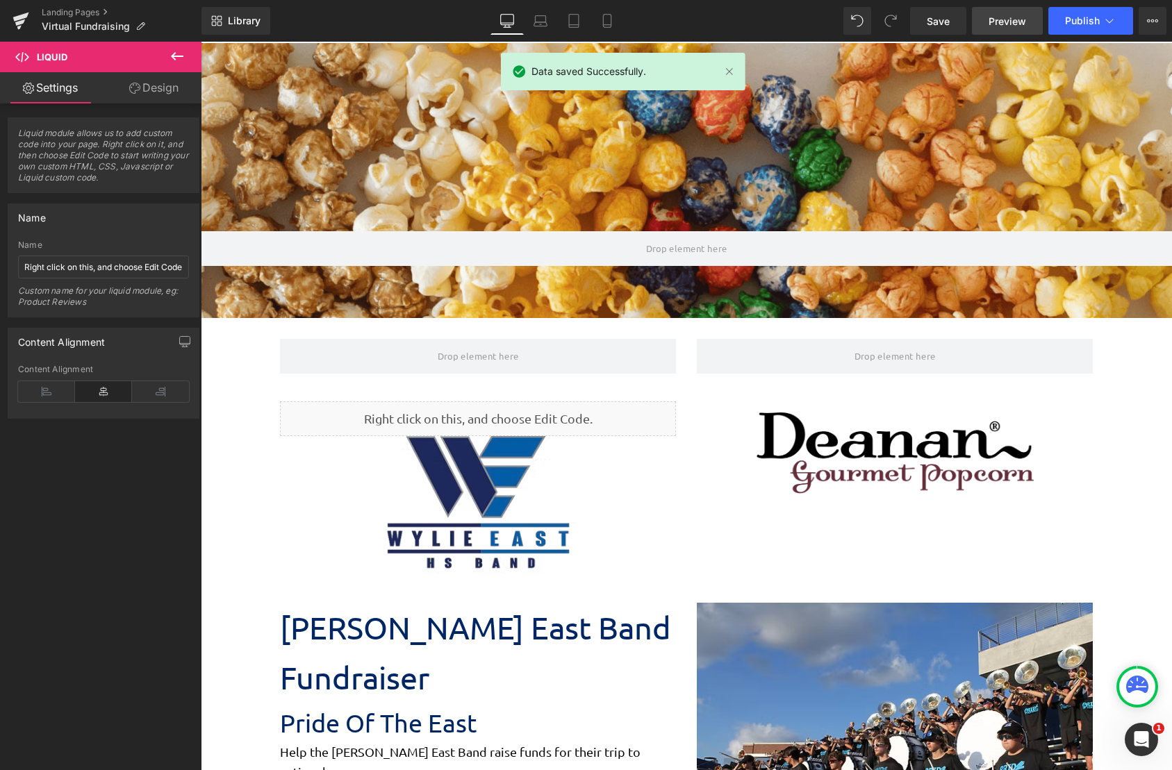
click at [1006, 26] on span "Preview" at bounding box center [1007, 21] width 38 height 15
